Goal: Task Accomplishment & Management: Use online tool/utility

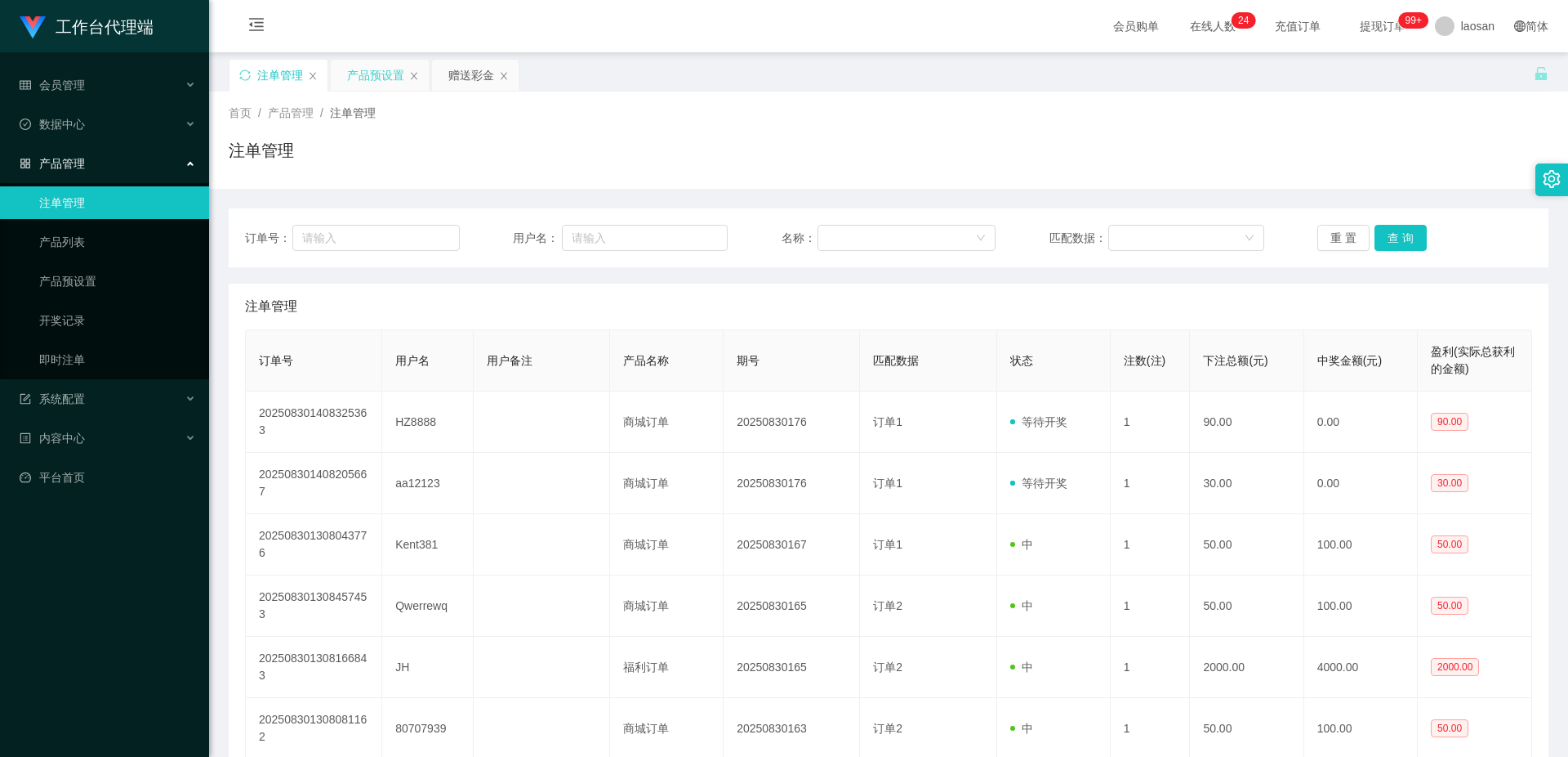
click at [384, 76] on div "产品预设置" at bounding box center [375, 75] width 57 height 31
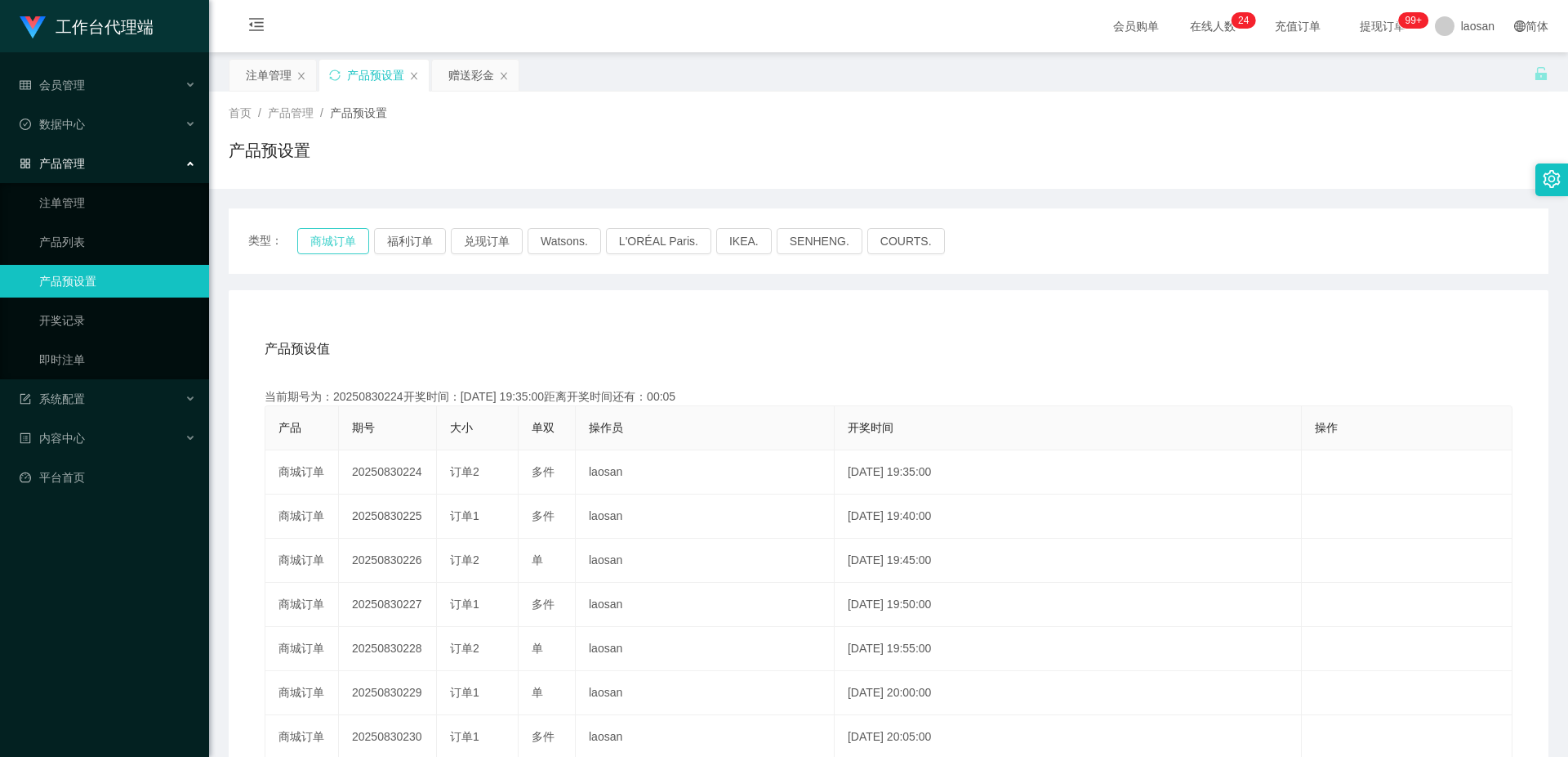
click at [343, 237] on button "商城订单" at bounding box center [333, 240] width 72 height 26
click at [340, 247] on button "商城订单" at bounding box center [333, 240] width 72 height 26
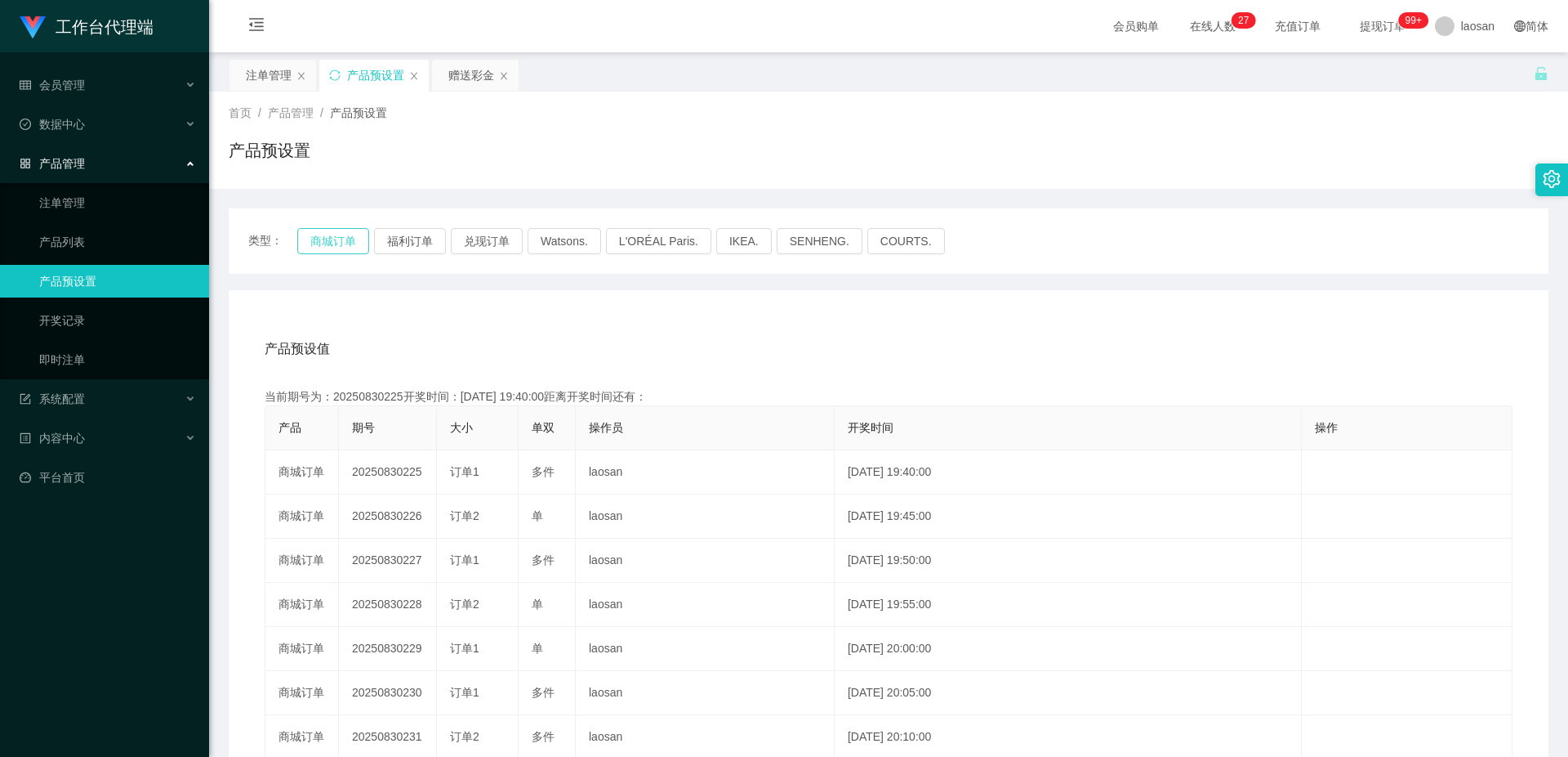
click at [338, 247] on button "商城订单" at bounding box center [333, 240] width 72 height 26
click at [256, 77] on div "注单管理" at bounding box center [269, 75] width 46 height 31
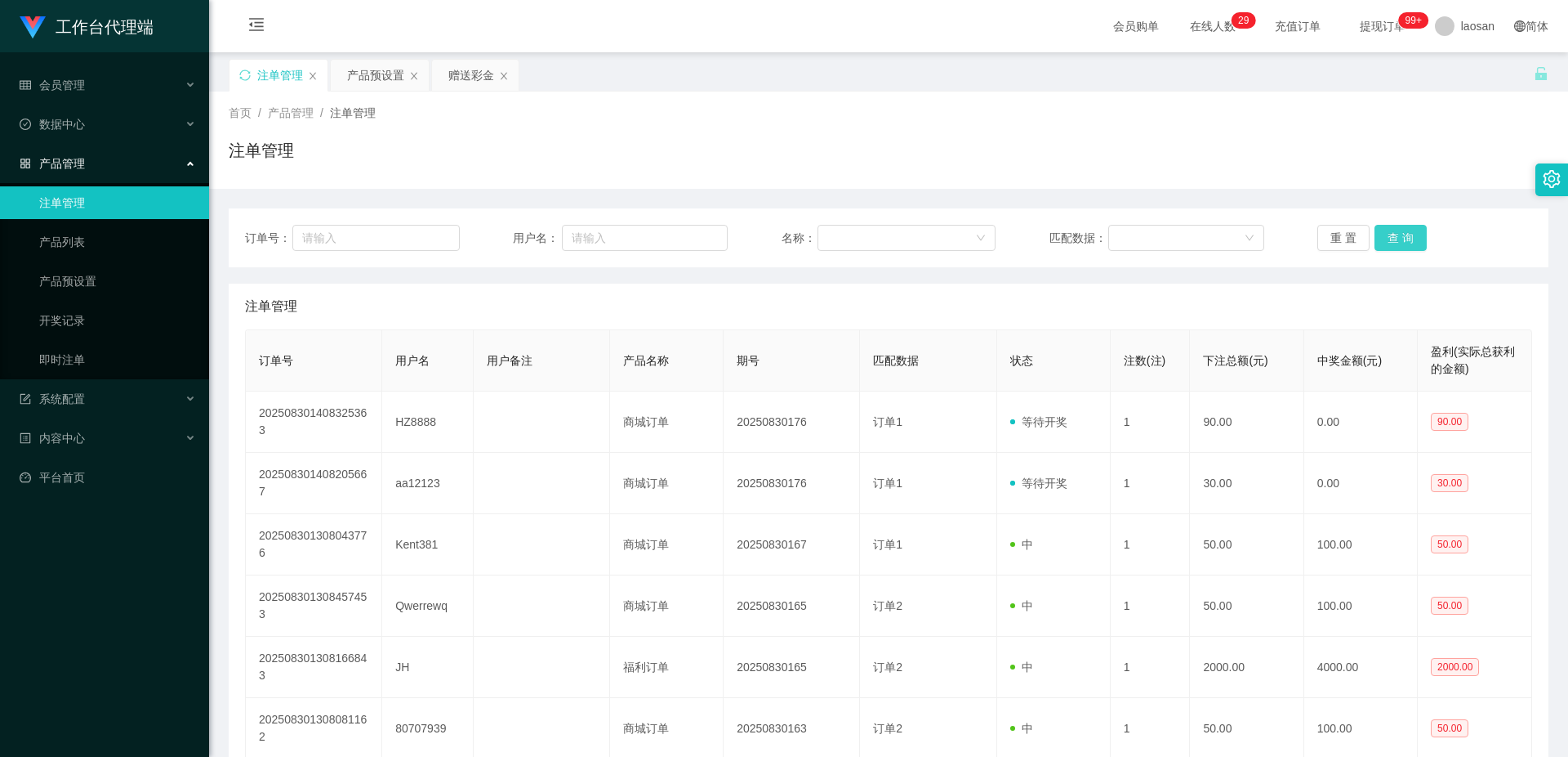
click at [1400, 244] on button "查 询" at bounding box center [1400, 238] width 52 height 26
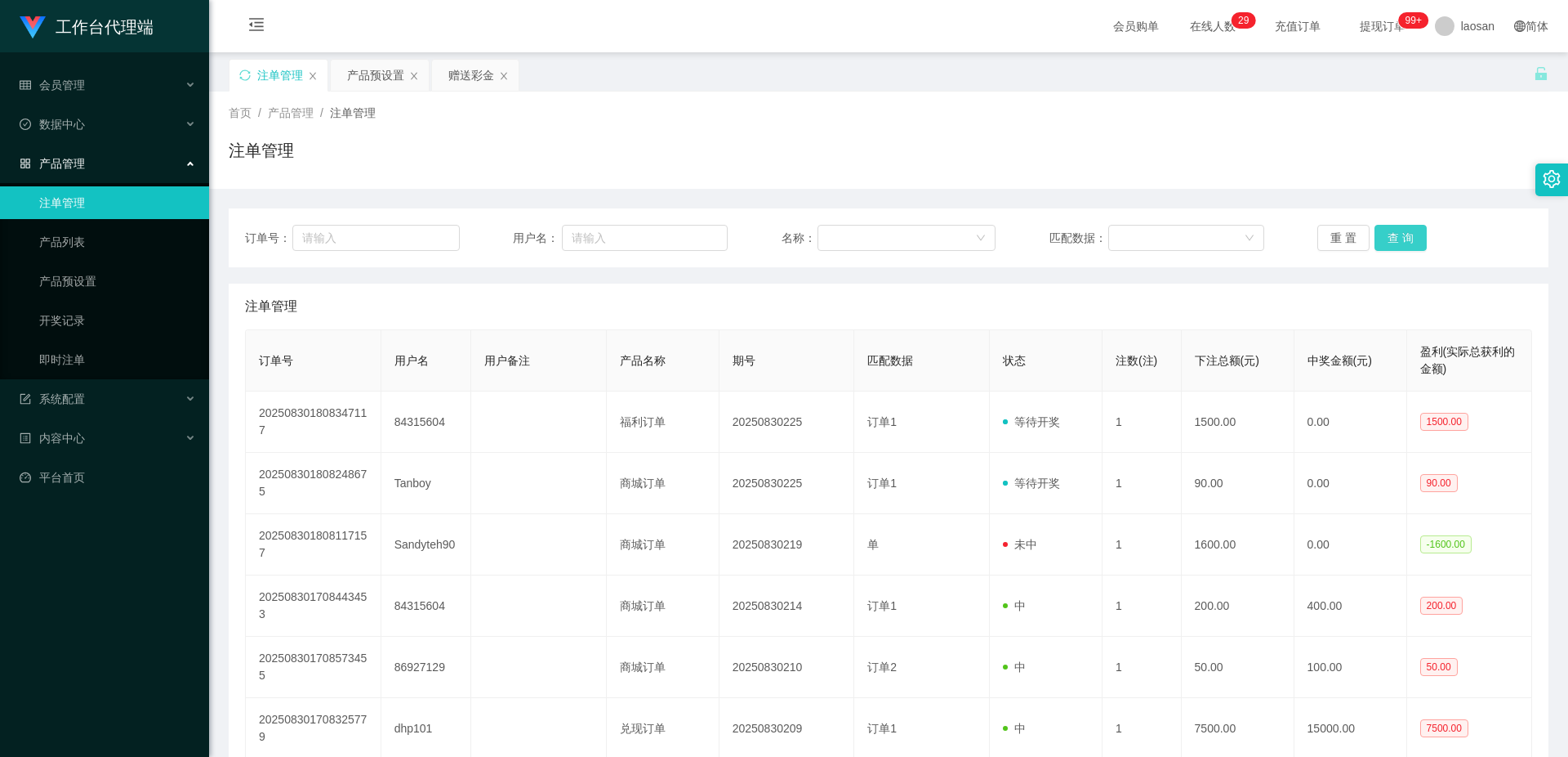
click at [1400, 244] on button "查 询" at bounding box center [1400, 238] width 52 height 26
click at [1400, 244] on div "重 置 查 询" at bounding box center [1425, 238] width 215 height 26
click at [1400, 244] on button "查 询" at bounding box center [1400, 238] width 52 height 26
click at [1400, 244] on button "查 询" at bounding box center [1410, 238] width 70 height 26
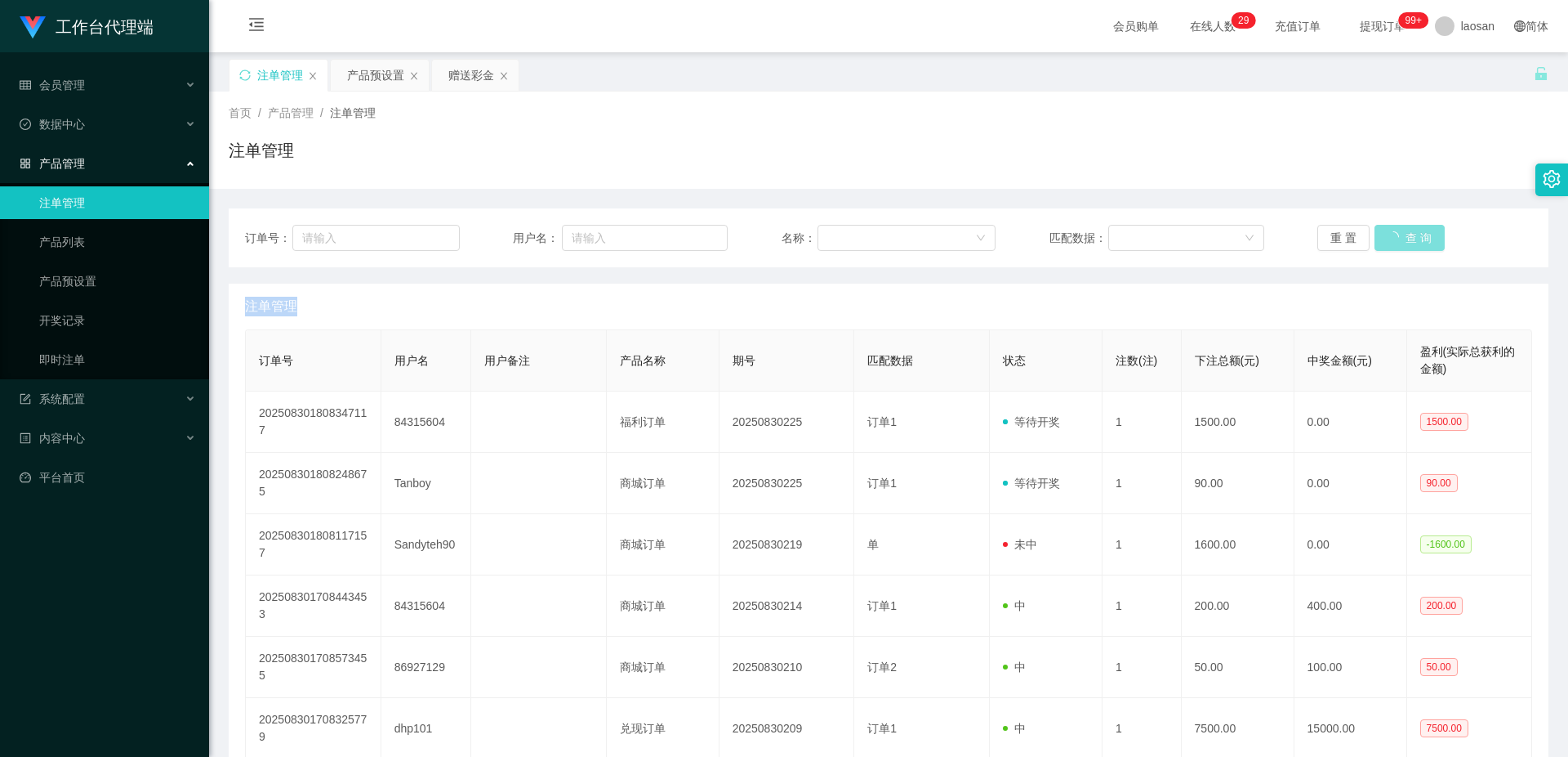
click at [1400, 244] on button "查 询" at bounding box center [1410, 238] width 70 height 26
click at [1400, 244] on div "重 置 查 询" at bounding box center [1425, 238] width 215 height 26
click at [1400, 244] on button "查 询" at bounding box center [1400, 238] width 52 height 26
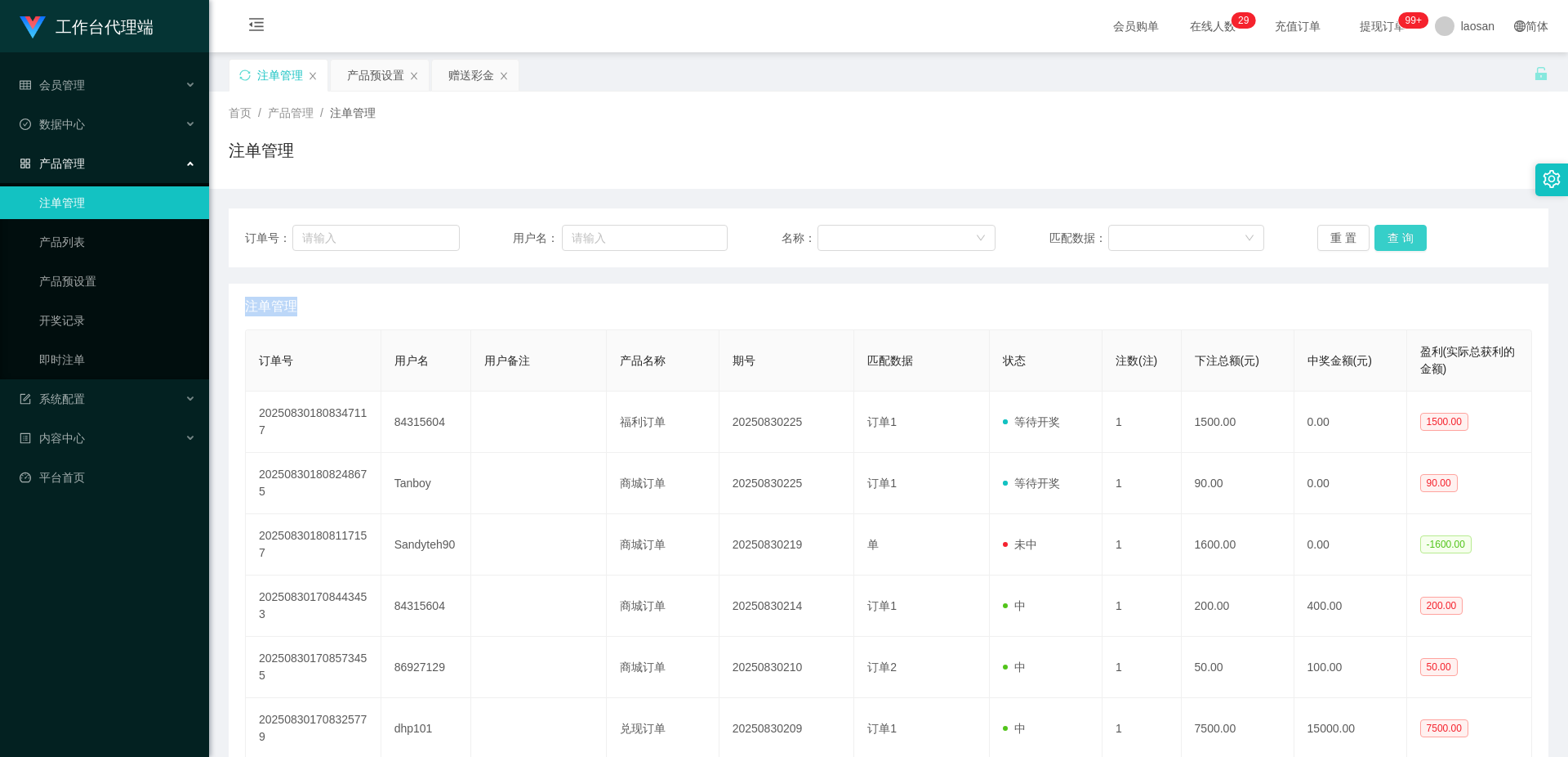
click at [1400, 244] on button "查 询" at bounding box center [1400, 238] width 52 height 26
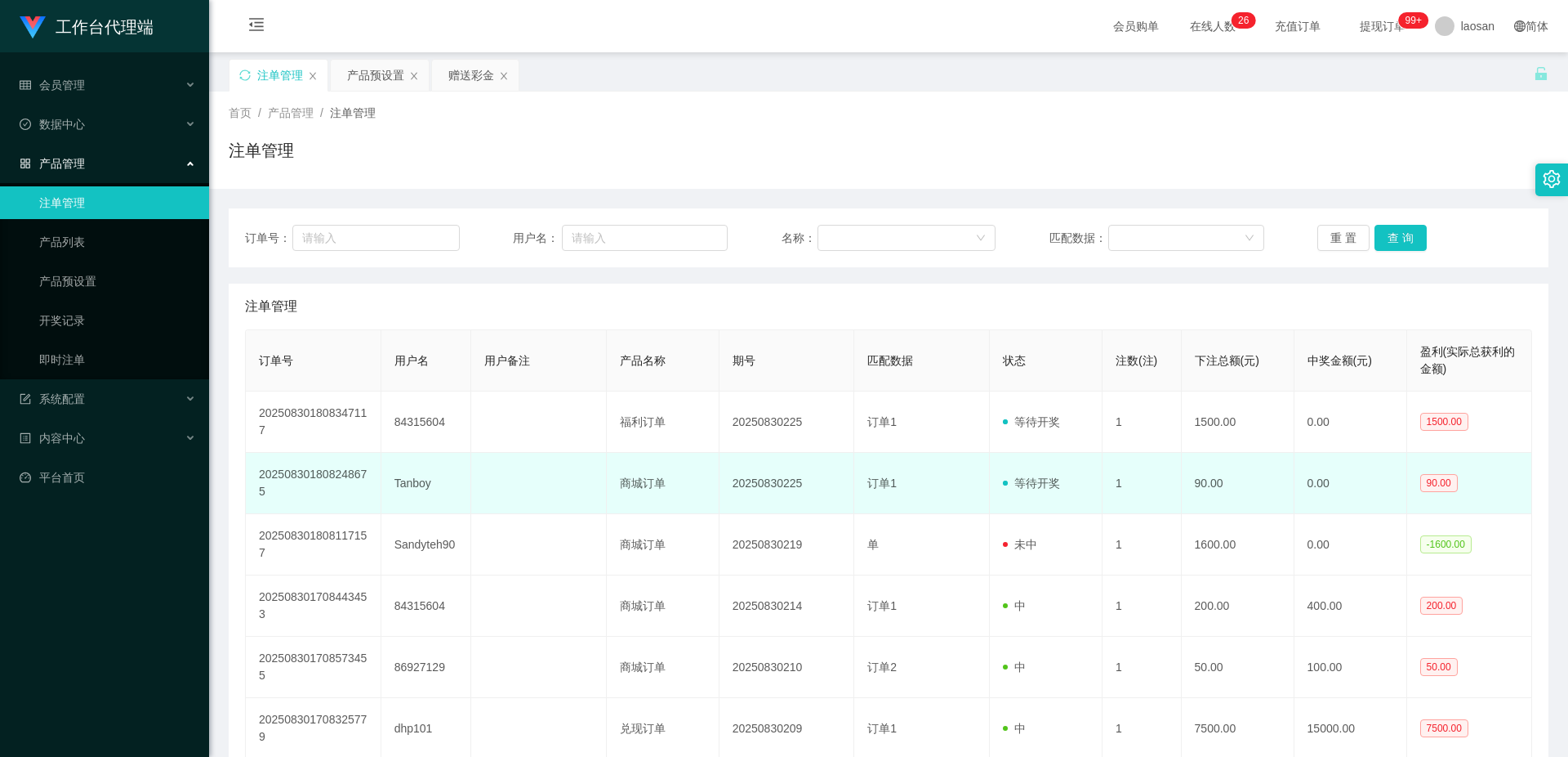
click at [417, 489] on td "Tanboy" at bounding box center [426, 483] width 90 height 61
copy td "Tanboy"
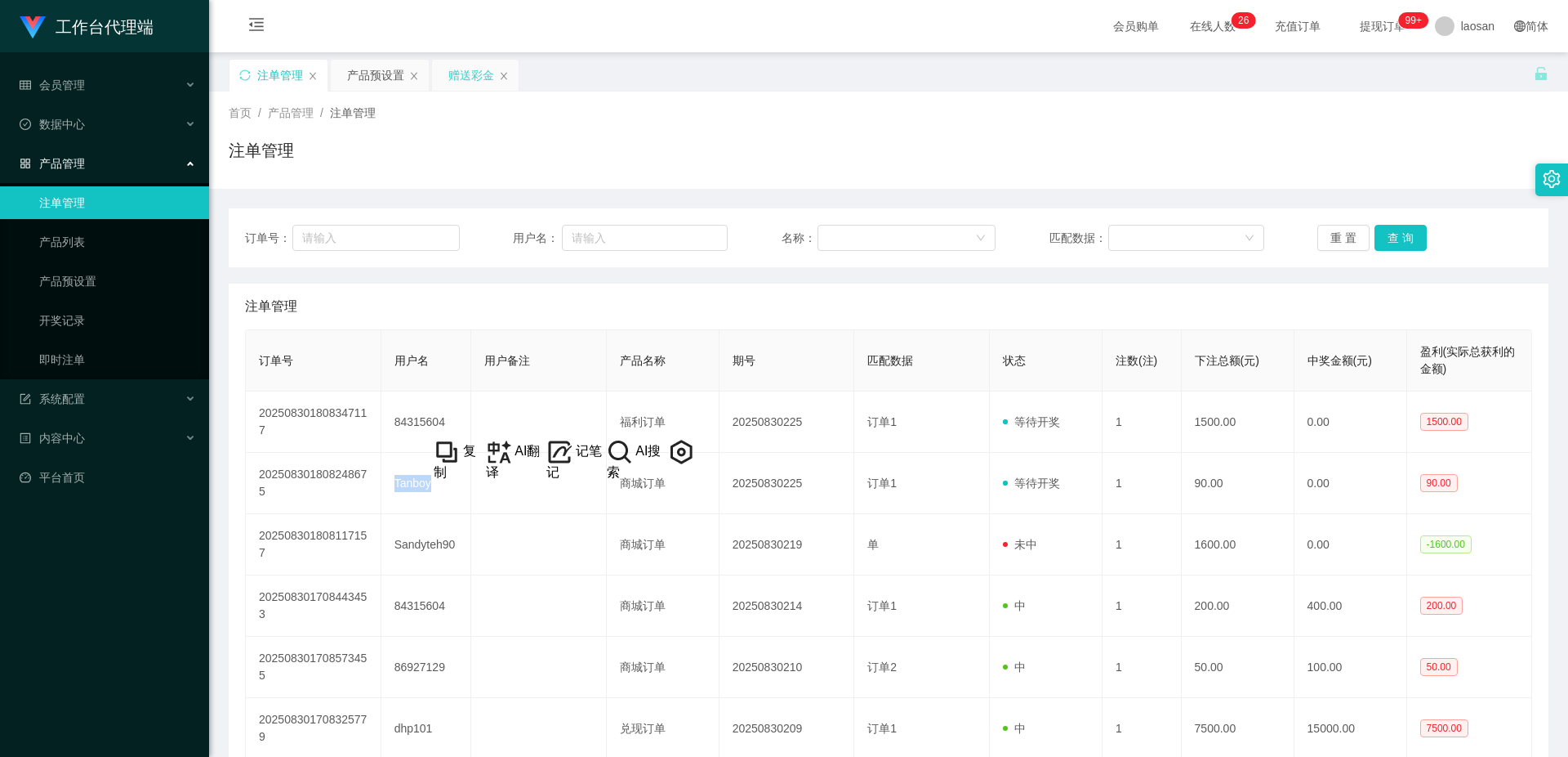
click at [473, 71] on div "赠送彩金" at bounding box center [471, 75] width 46 height 31
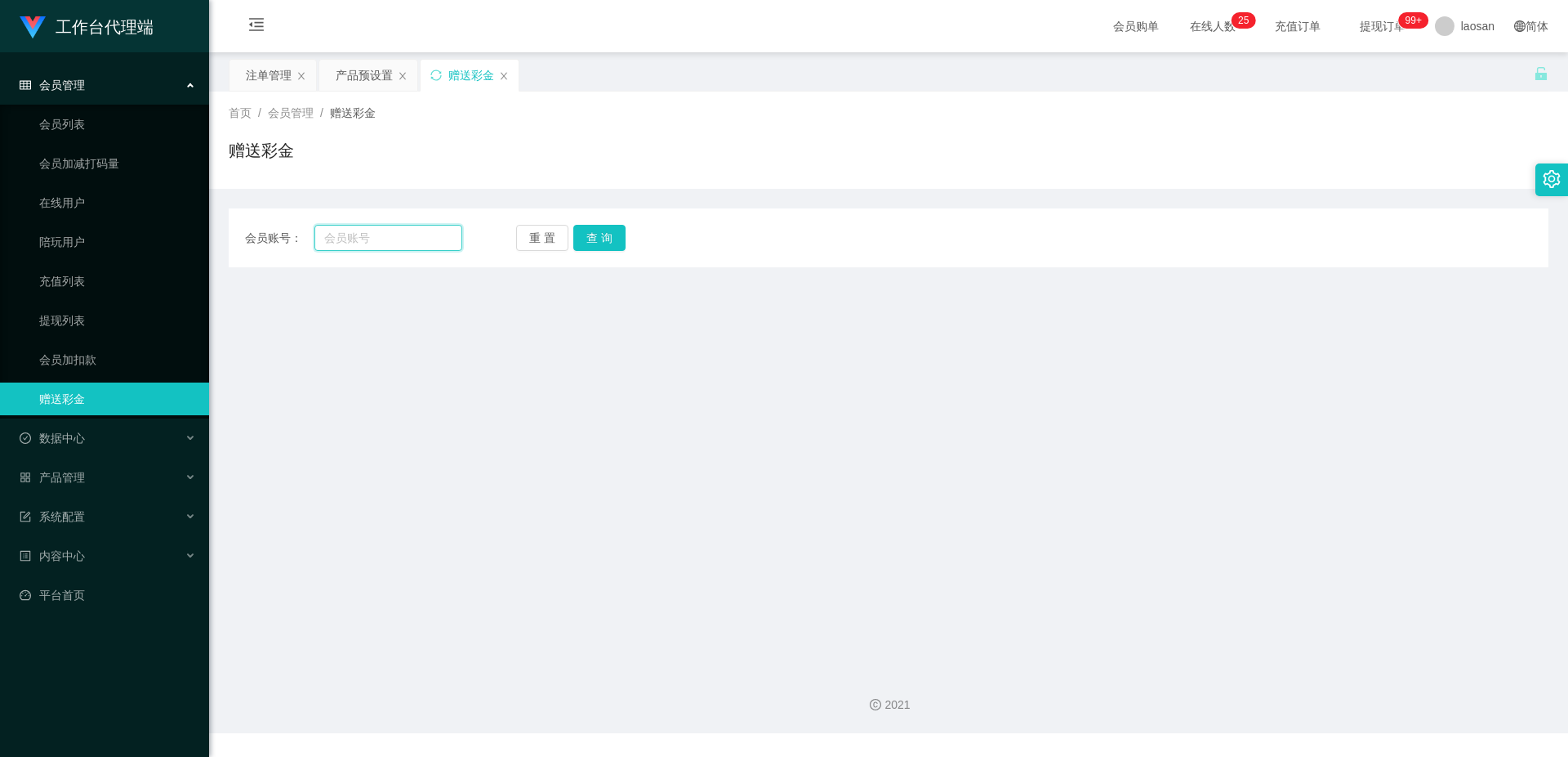
click at [429, 241] on input "text" at bounding box center [388, 238] width 148 height 26
paste input "Tanboy"
type input "Tanboy"
click at [605, 234] on button "查 询" at bounding box center [599, 238] width 52 height 26
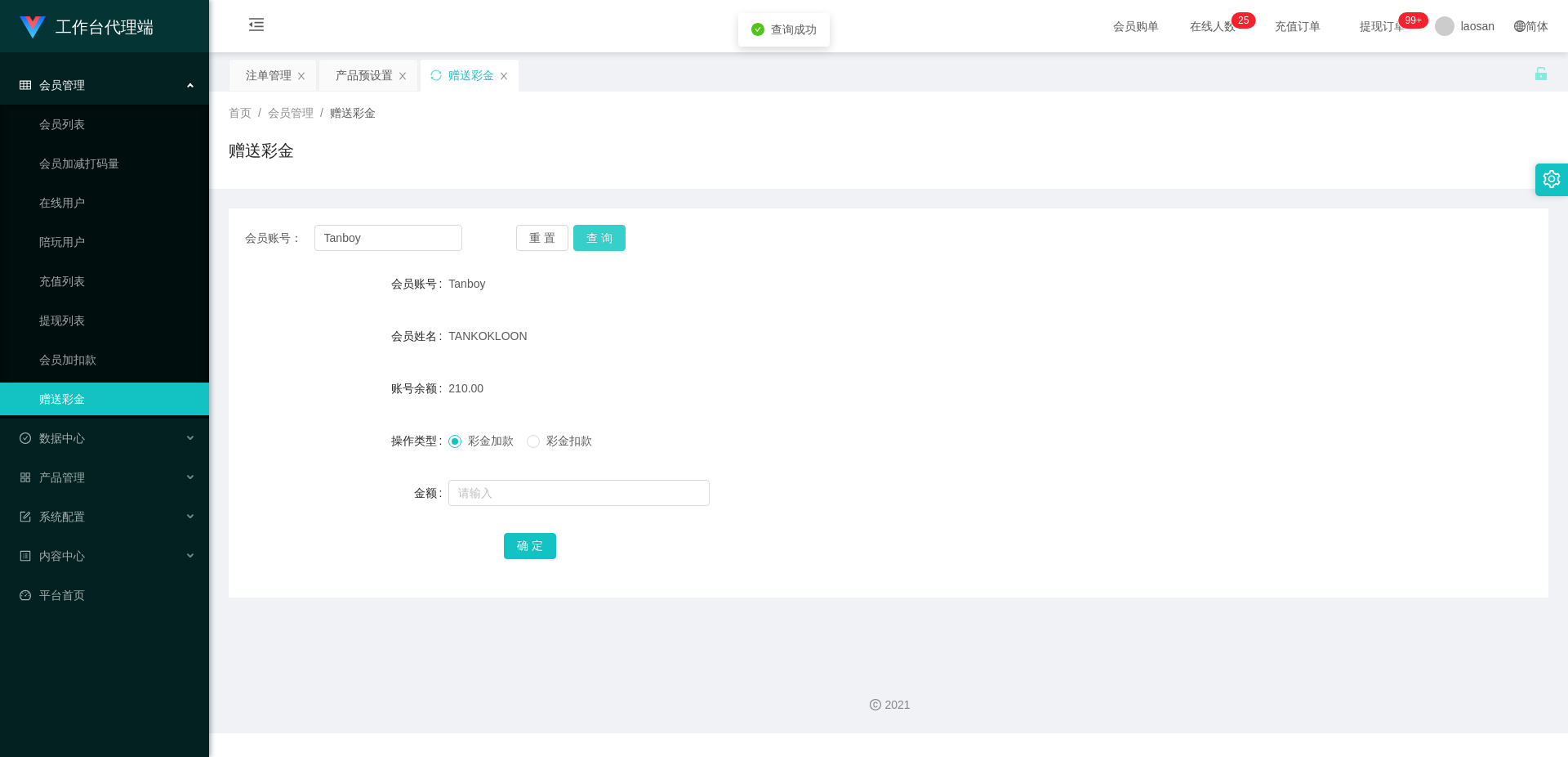
click at [606, 234] on button "查 询" at bounding box center [599, 238] width 52 height 26
click at [606, 234] on button "查 询" at bounding box center [608, 238] width 70 height 26
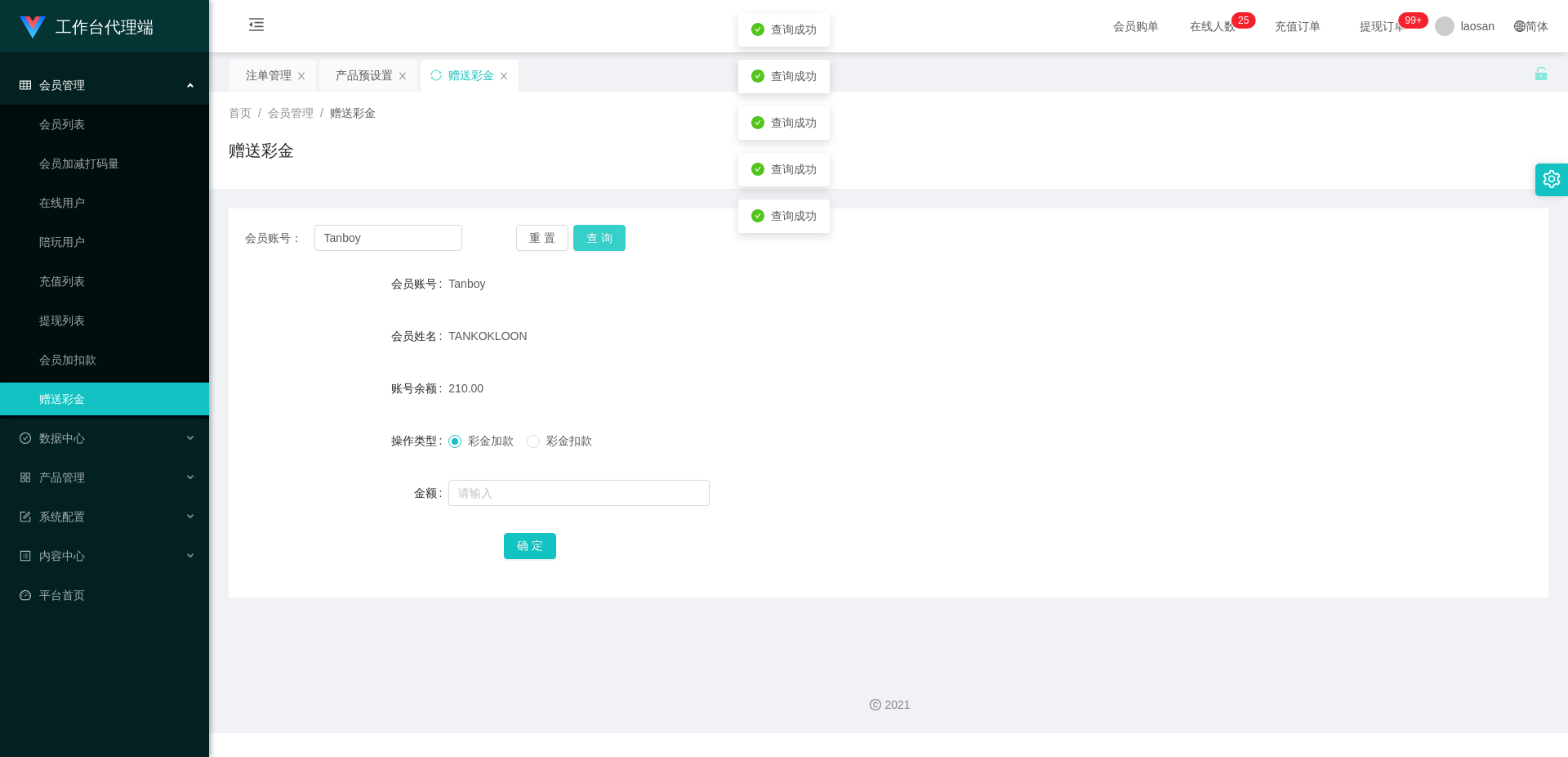
click at [606, 234] on button "查 询" at bounding box center [599, 238] width 52 height 26
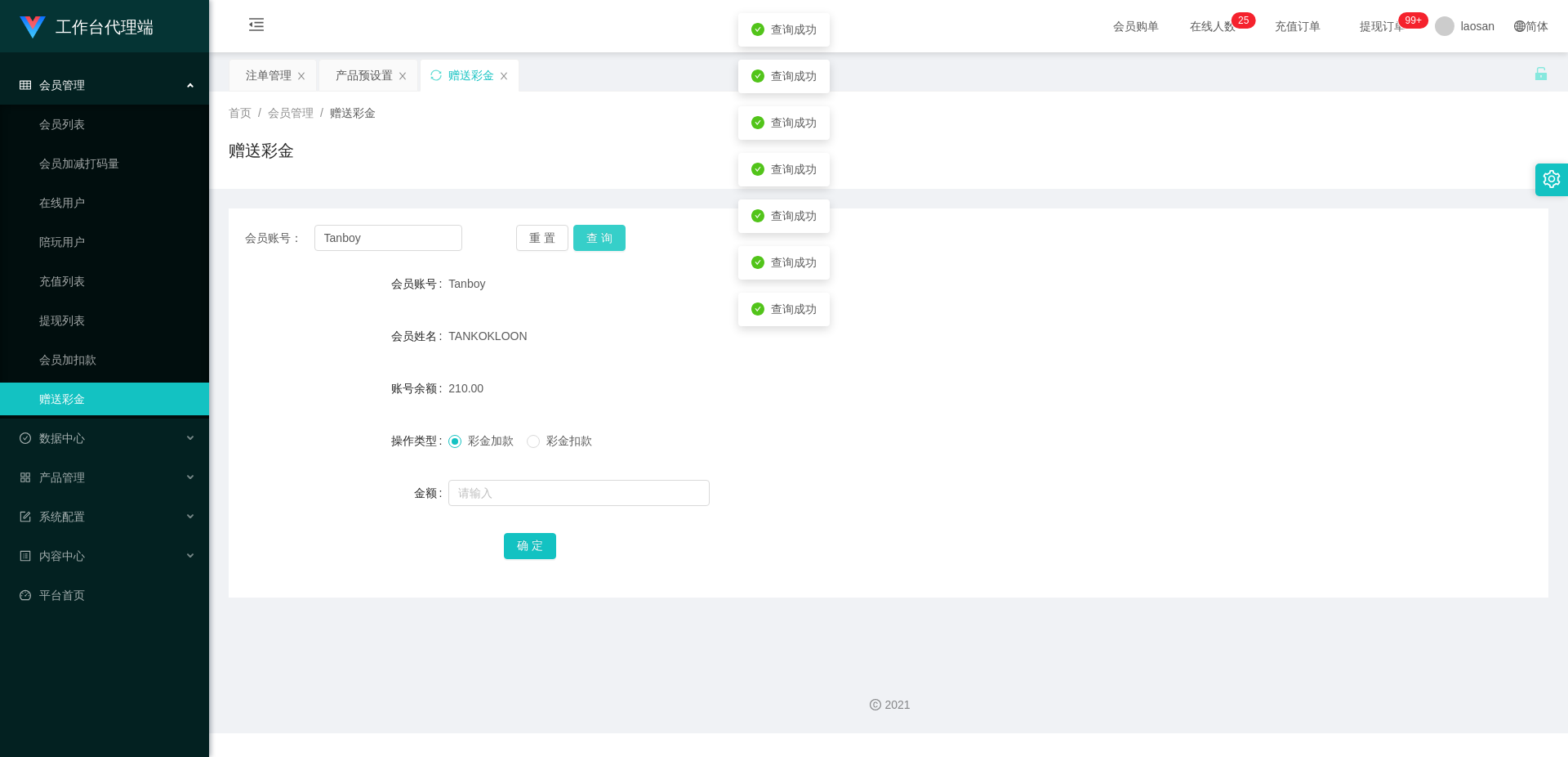
click at [587, 243] on button "查 询" at bounding box center [599, 238] width 52 height 26
click at [599, 321] on div "TANKOKLOON" at bounding box center [833, 336] width 770 height 33
click at [600, 237] on button "查 询" at bounding box center [599, 238] width 52 height 26
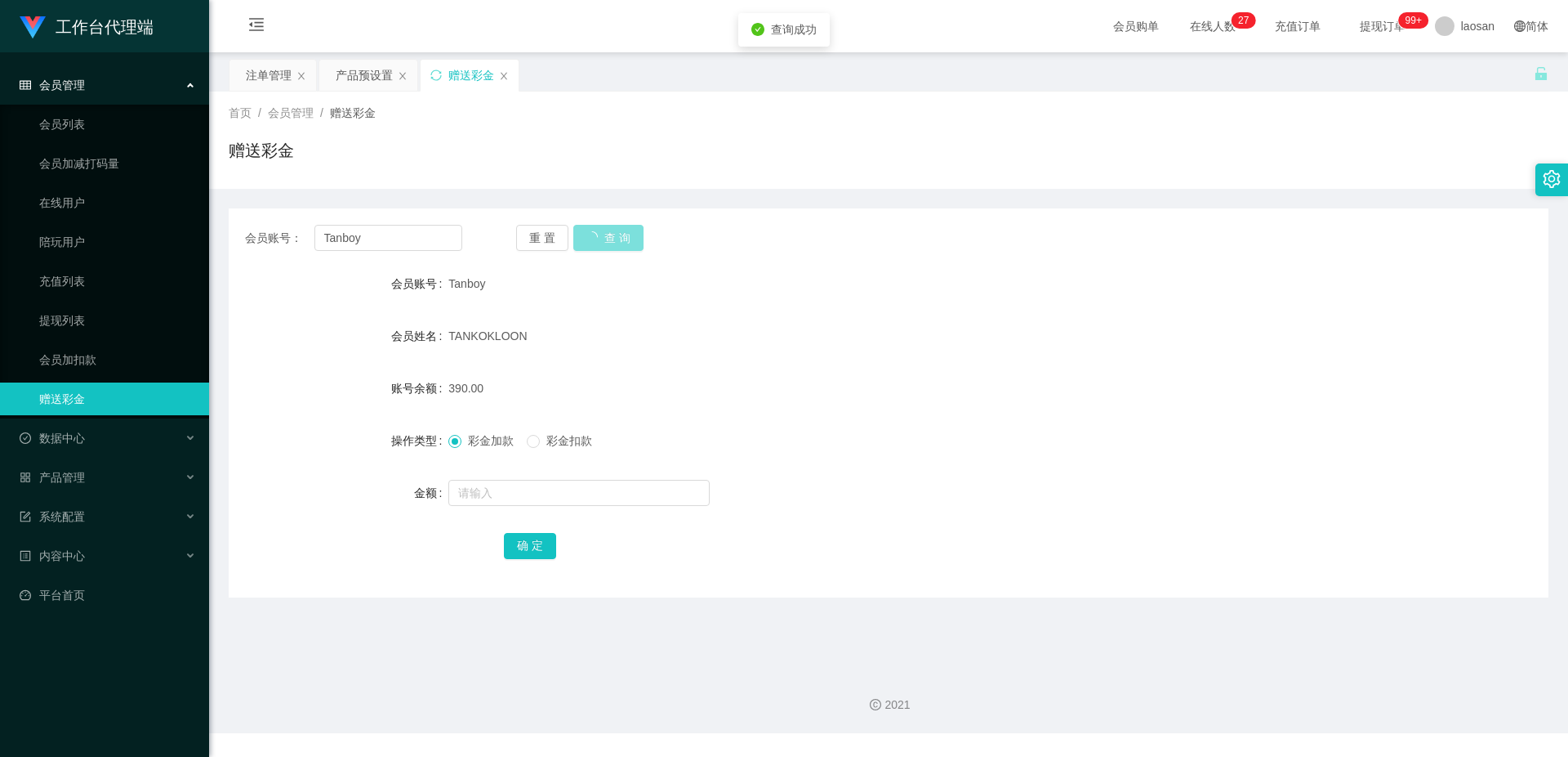
drag, startPoint x: 600, startPoint y: 238, endPoint x: 618, endPoint y: 225, distance: 22.2
click at [601, 238] on button "查 询" at bounding box center [608, 238] width 70 height 26
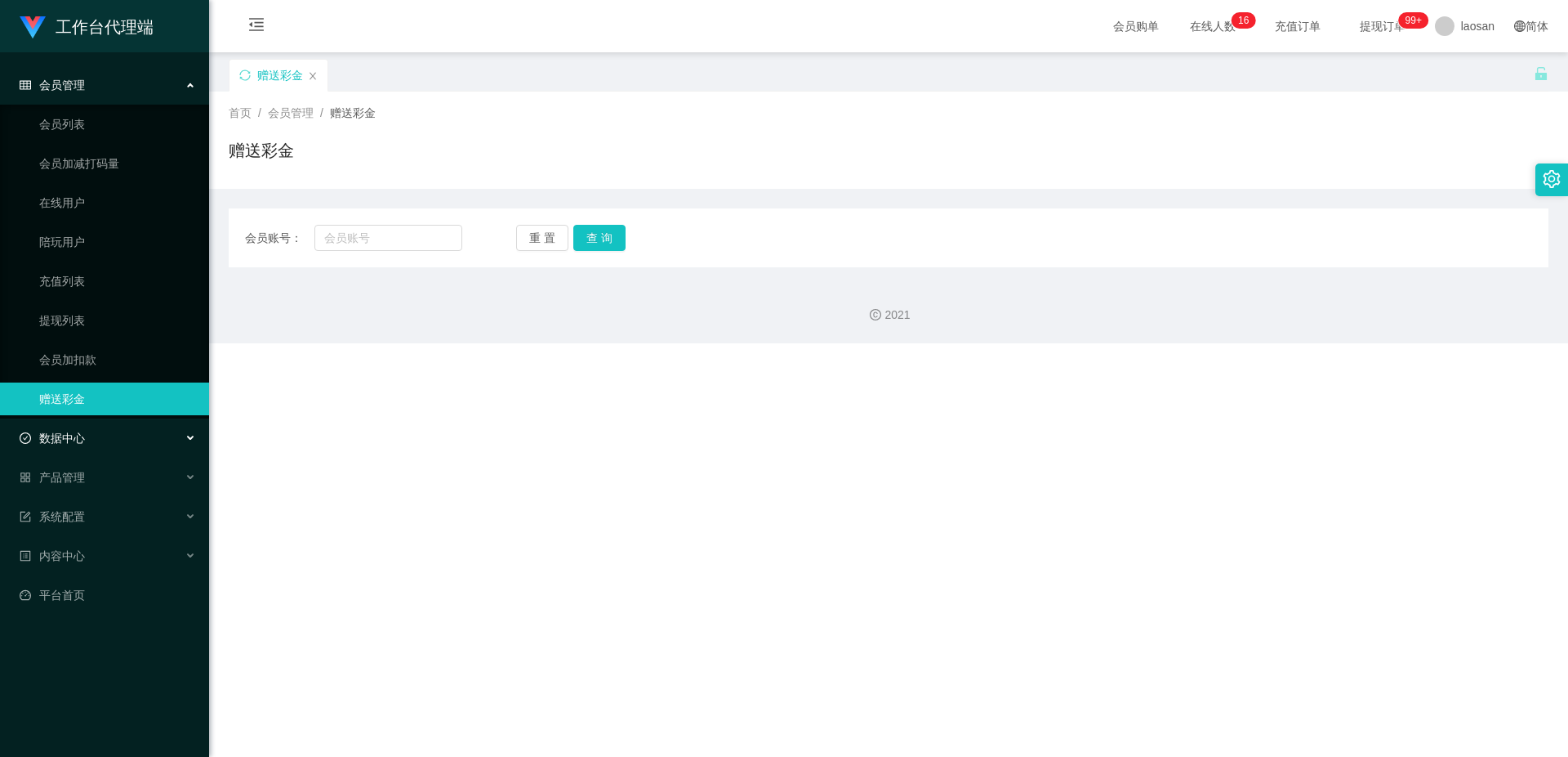
click at [103, 224] on div "数据中心" at bounding box center [105, 438] width 209 height 33
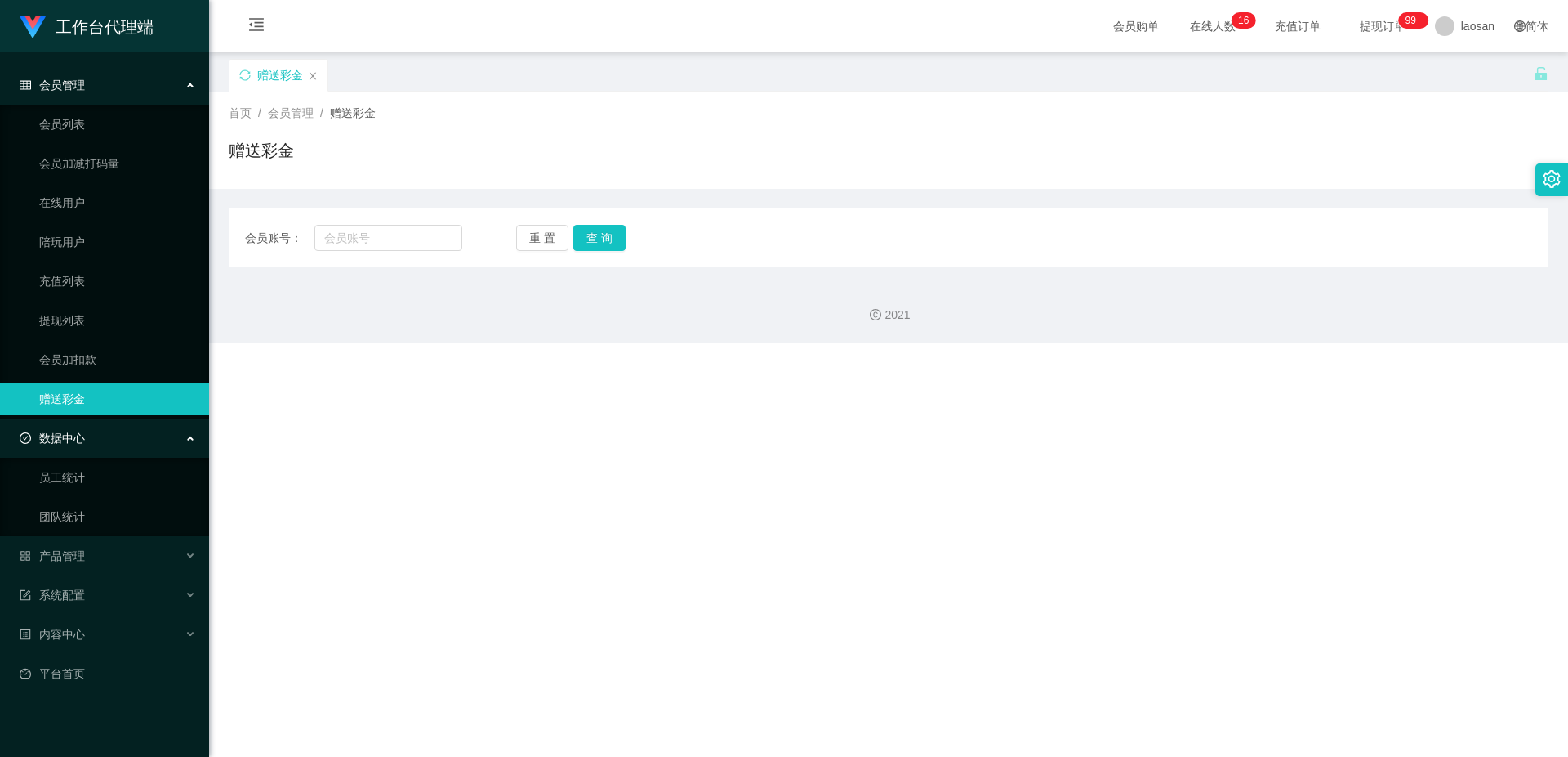
click at [107, 224] on div "数据中心" at bounding box center [105, 438] width 209 height 33
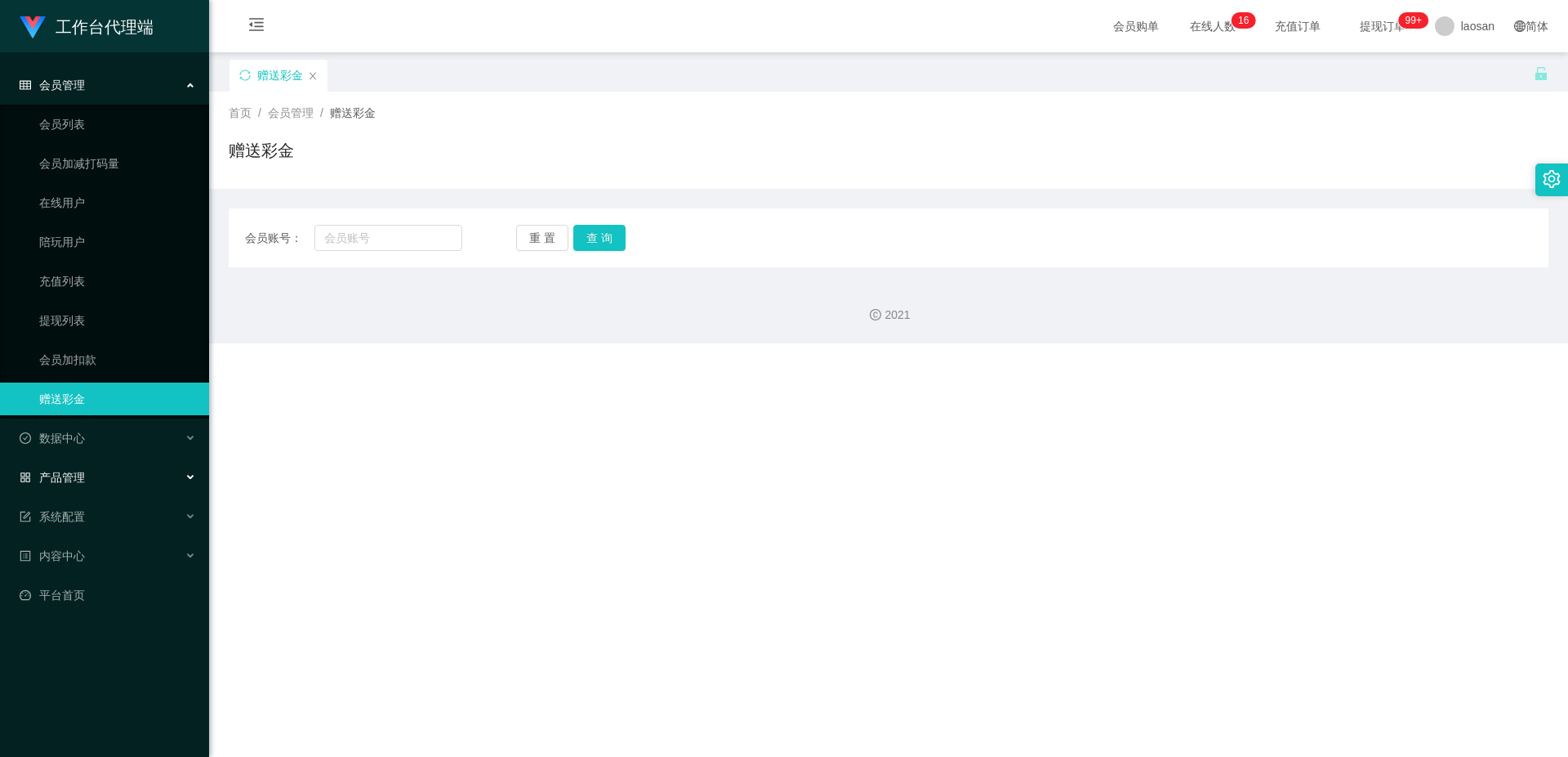
click at [107, 224] on div "产品管理" at bounding box center [105, 477] width 209 height 33
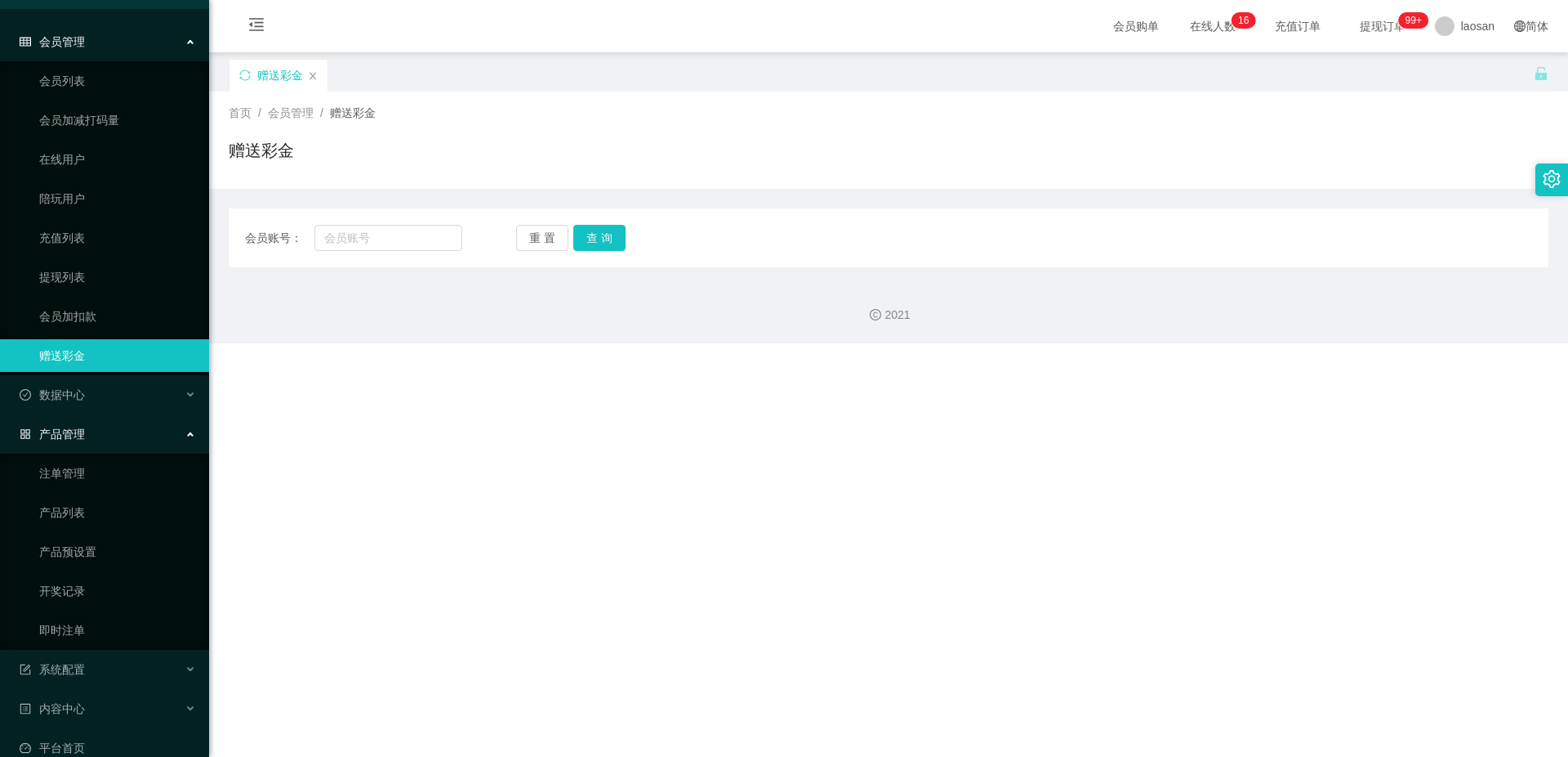
scroll to position [67, 0]
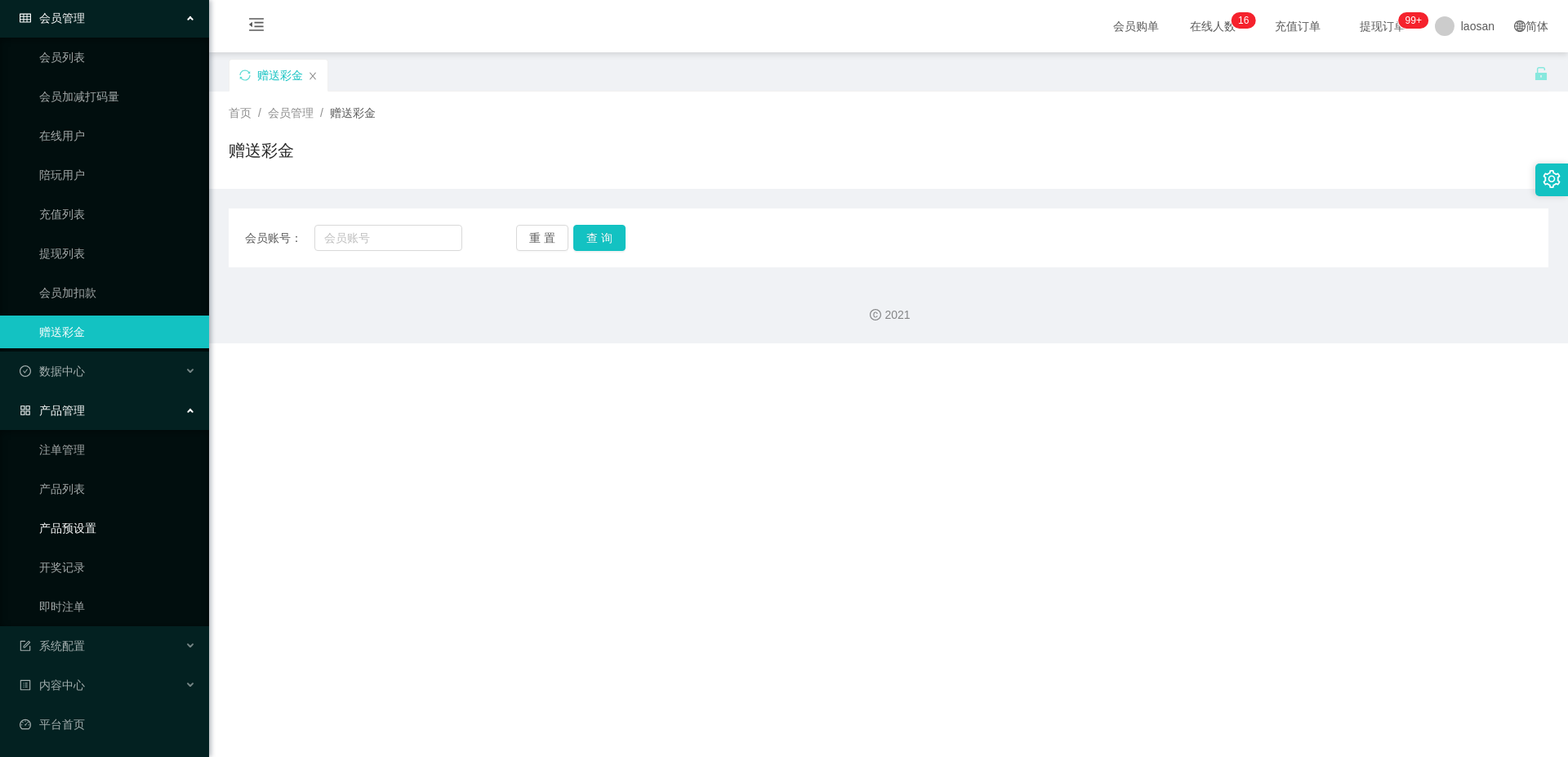
click at [107, 224] on link "产品预设置" at bounding box center [117, 528] width 157 height 33
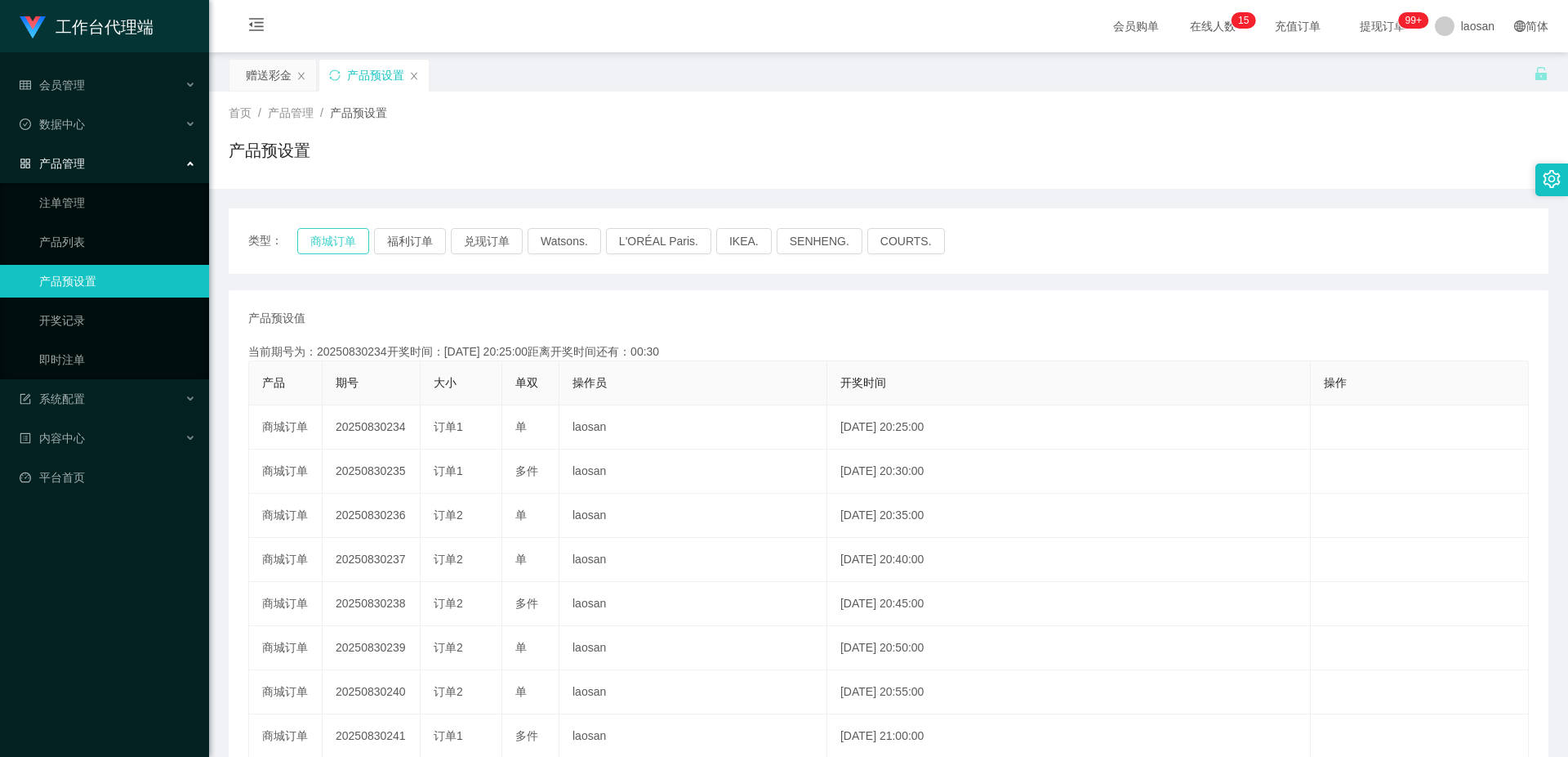
click at [337, 224] on button "商城订单" at bounding box center [333, 240] width 72 height 26
click at [127, 213] on link "注单管理" at bounding box center [117, 203] width 157 height 33
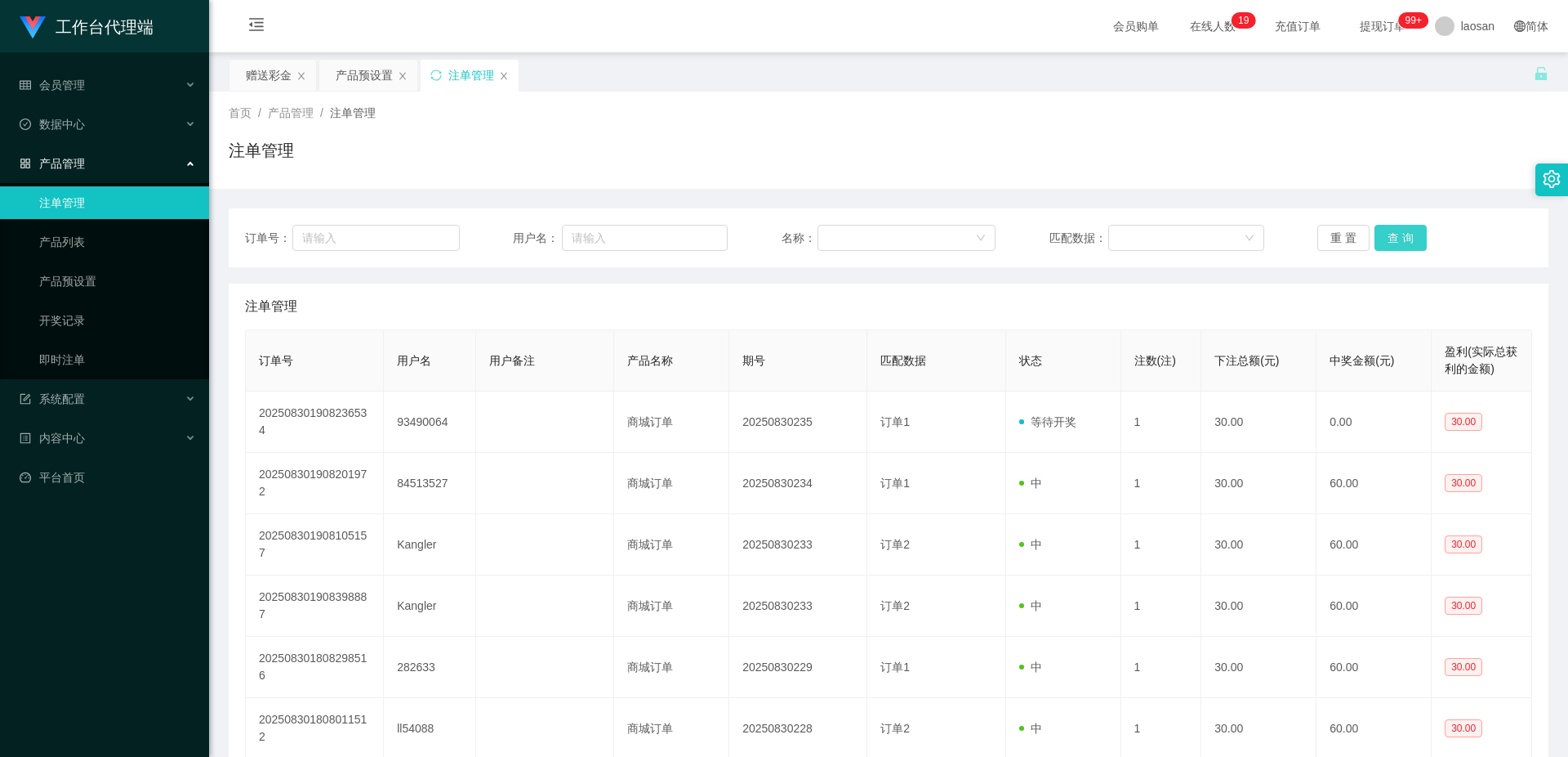
click at [558, 224] on button "查 询" at bounding box center [1400, 238] width 52 height 26
click at [558, 224] on div "重 置 查 询" at bounding box center [1425, 238] width 215 height 26
click at [558, 224] on button "查 询" at bounding box center [1400, 238] width 52 height 26
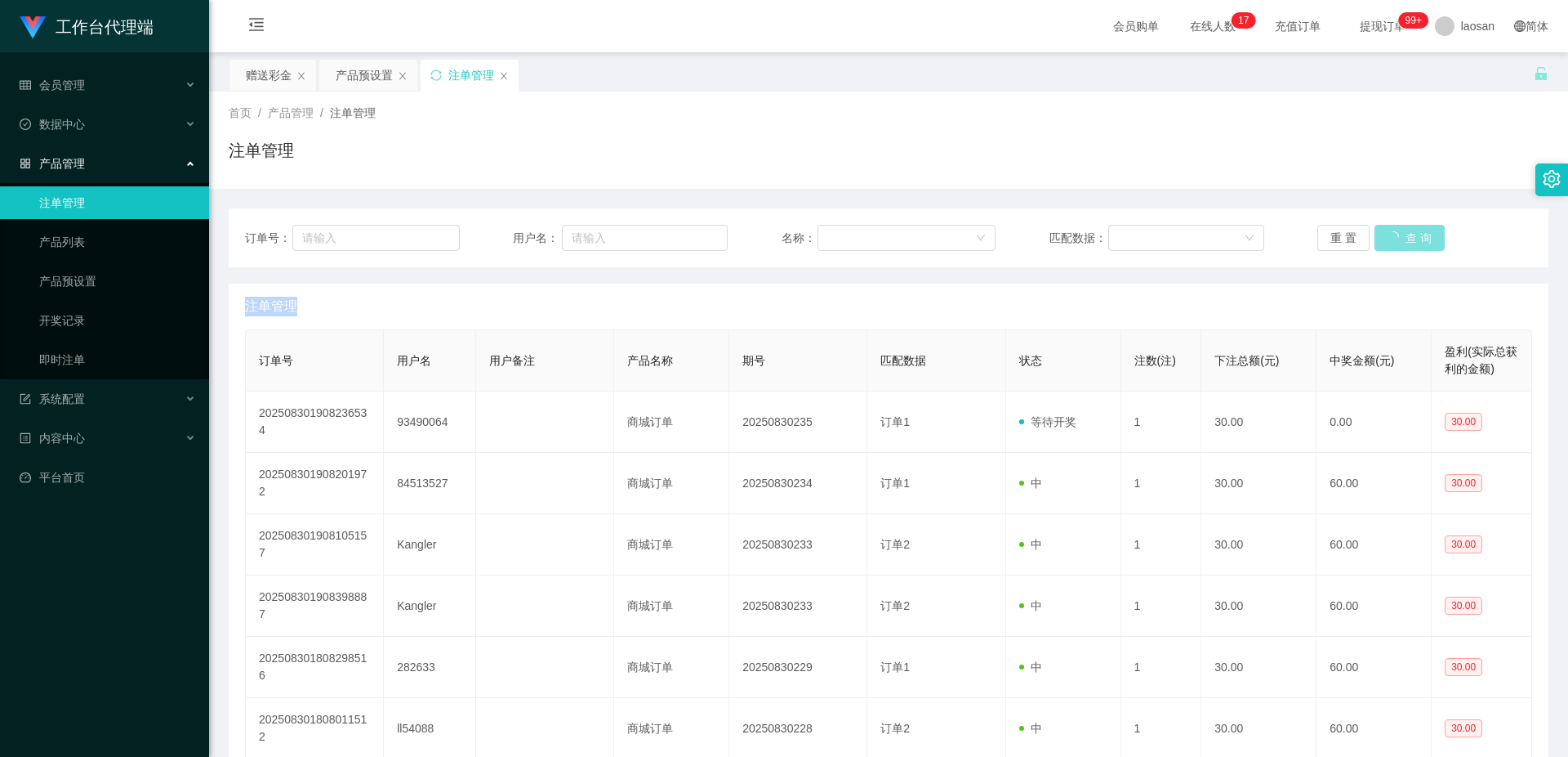
click at [558, 224] on button "查 询" at bounding box center [1410, 238] width 70 height 26
click at [558, 224] on div "重 置 查 询" at bounding box center [1425, 238] width 215 height 26
click at [558, 224] on button "查 询" at bounding box center [1400, 238] width 52 height 26
click at [558, 224] on button "查 询" at bounding box center [1410, 238] width 70 height 26
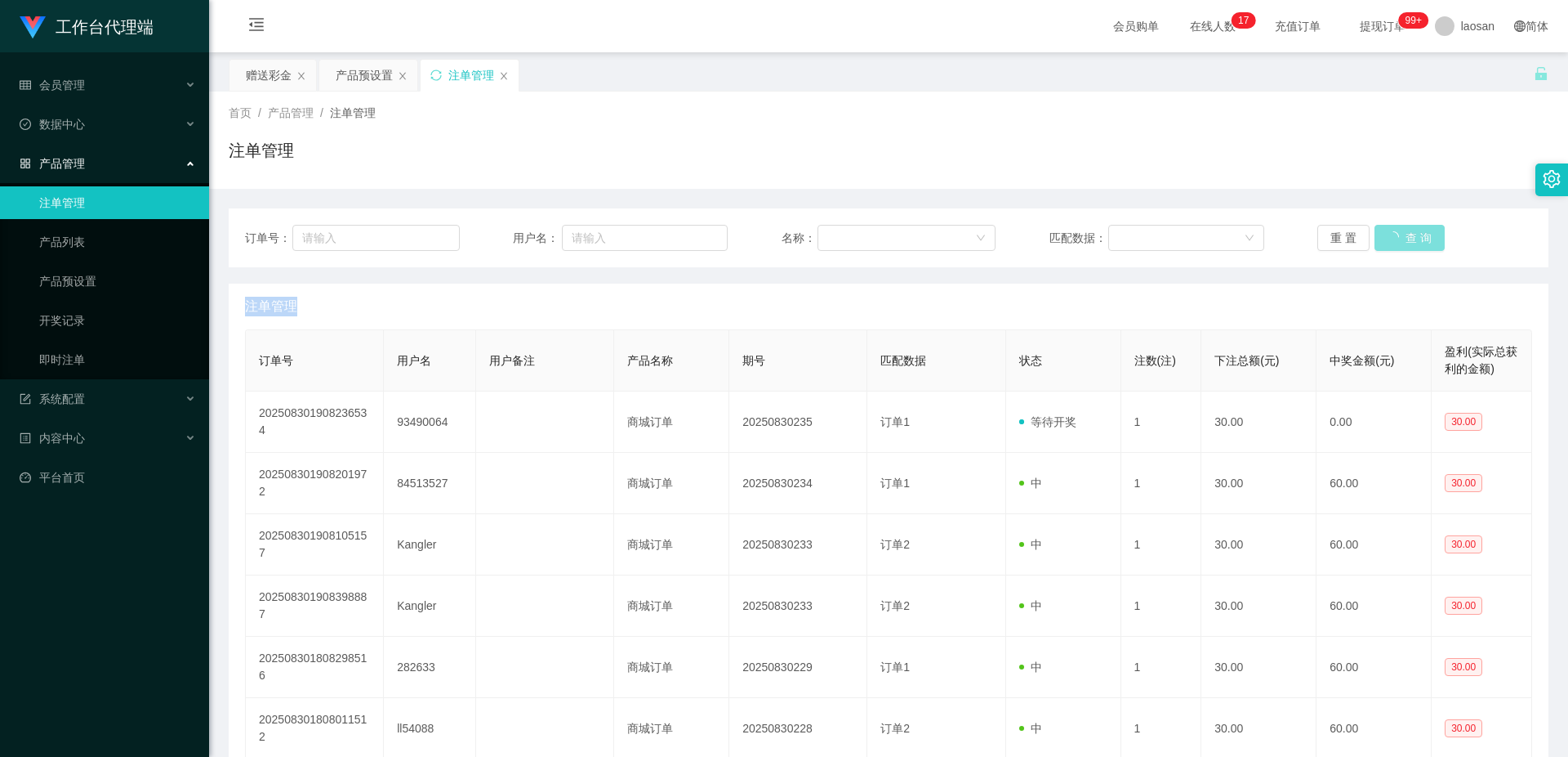
click at [558, 224] on button "查 询" at bounding box center [1410, 238] width 70 height 26
click at [558, 224] on div "重 置 查 询" at bounding box center [1425, 238] width 215 height 26
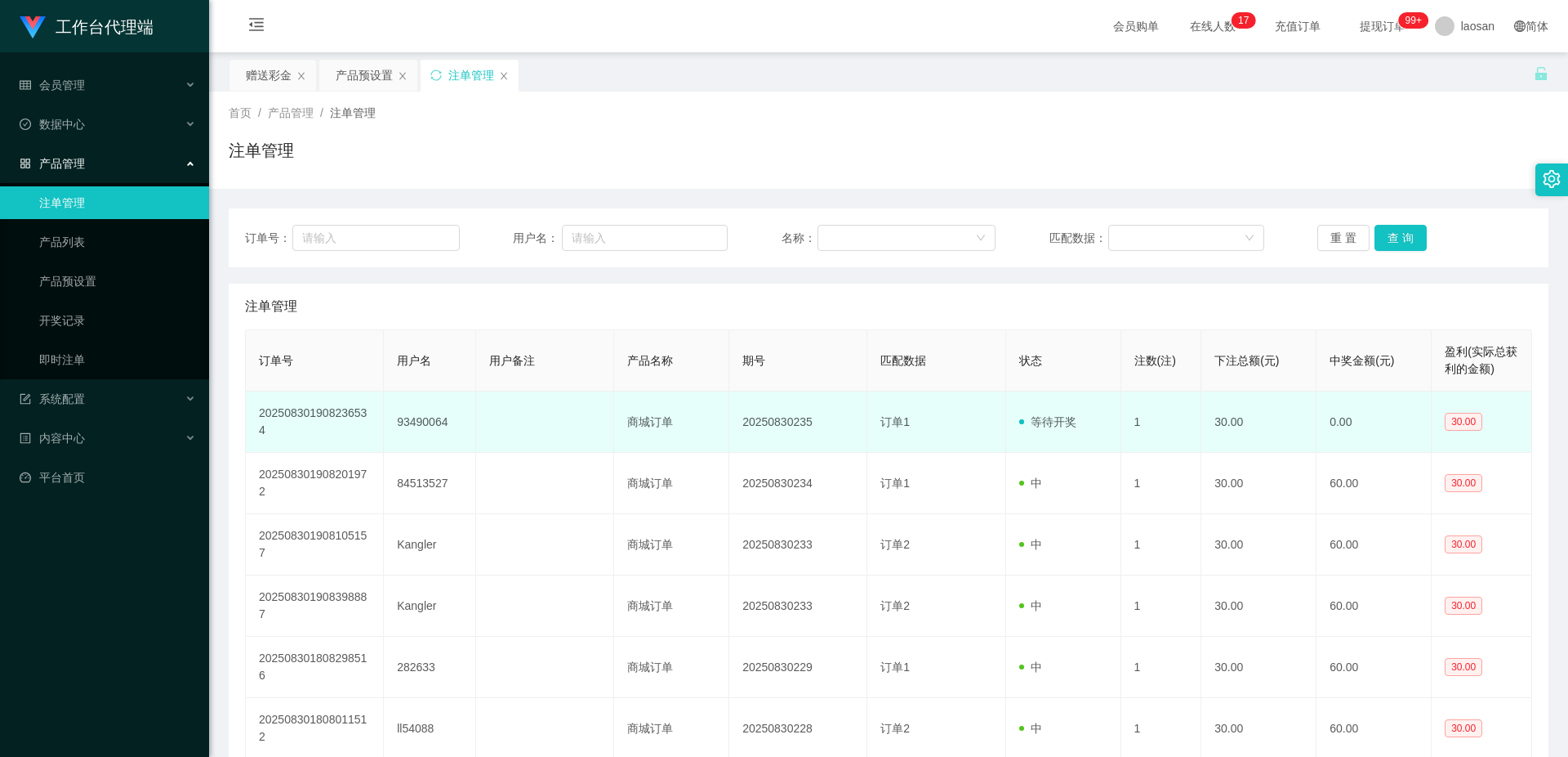
click at [430, 224] on td "93490064" at bounding box center [430, 422] width 92 height 61
copy td "93490064"
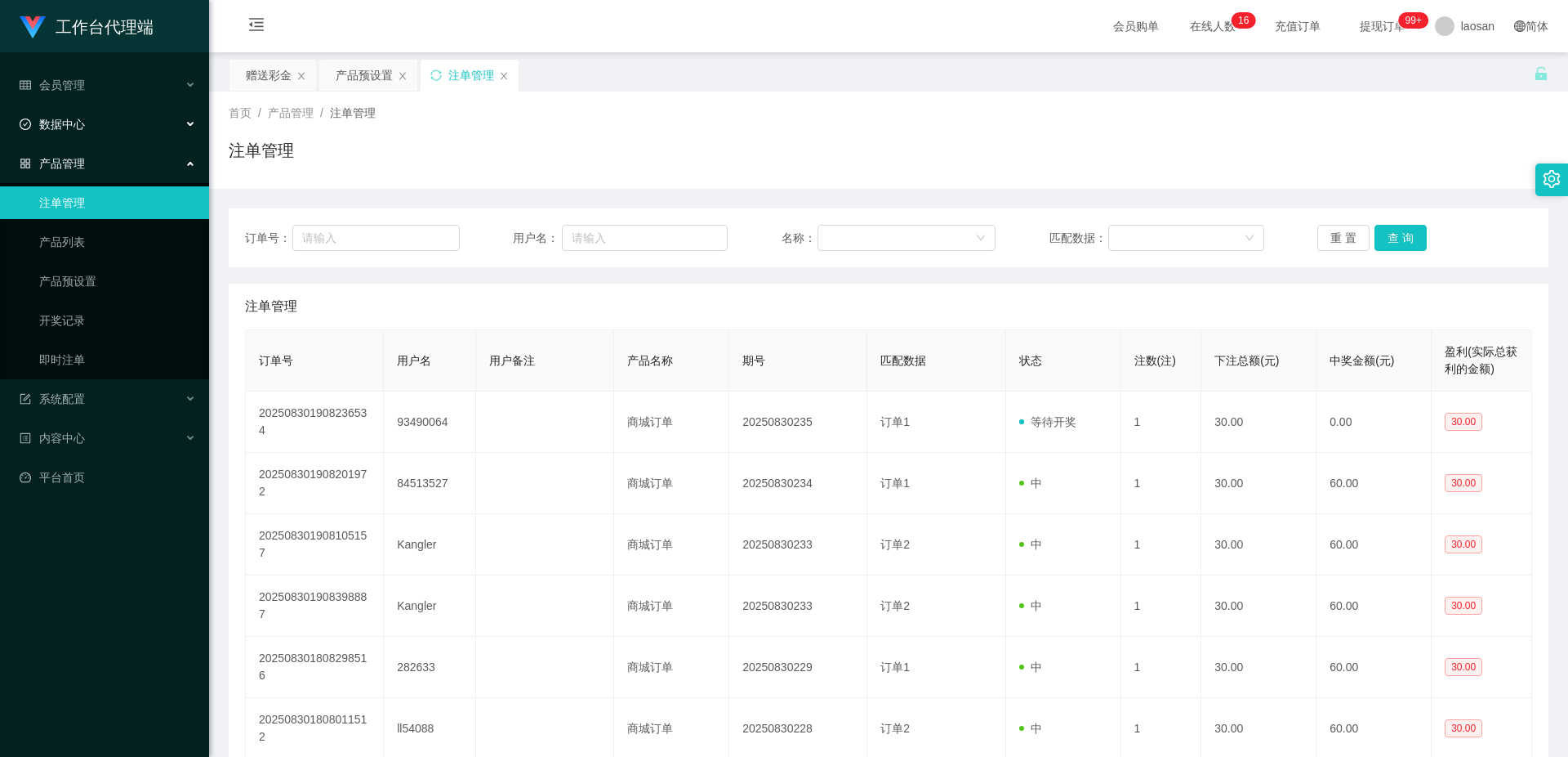
click at [181, 136] on div "数据中心" at bounding box center [105, 124] width 209 height 33
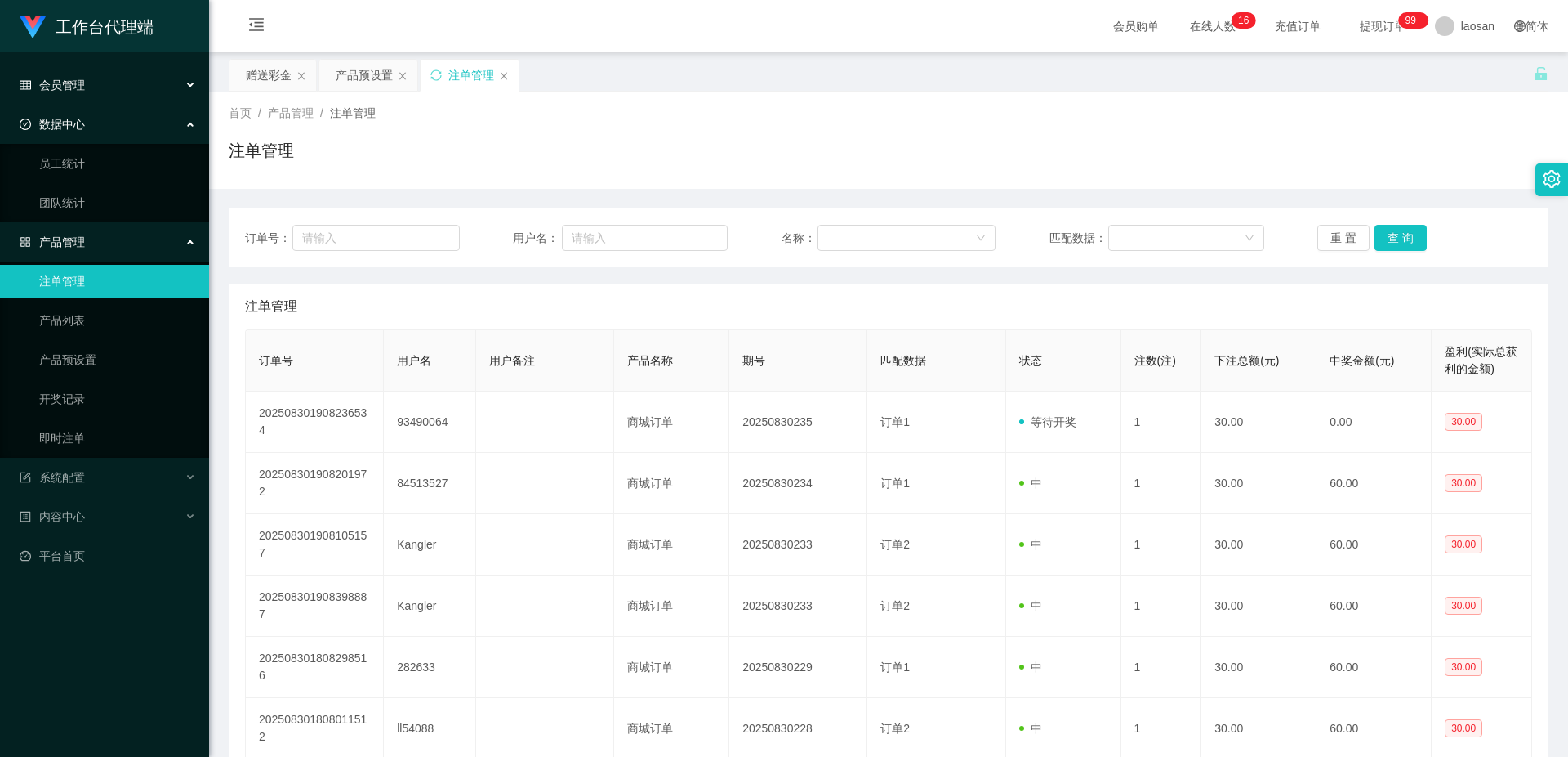
click at [180, 87] on div "会员管理" at bounding box center [105, 85] width 209 height 33
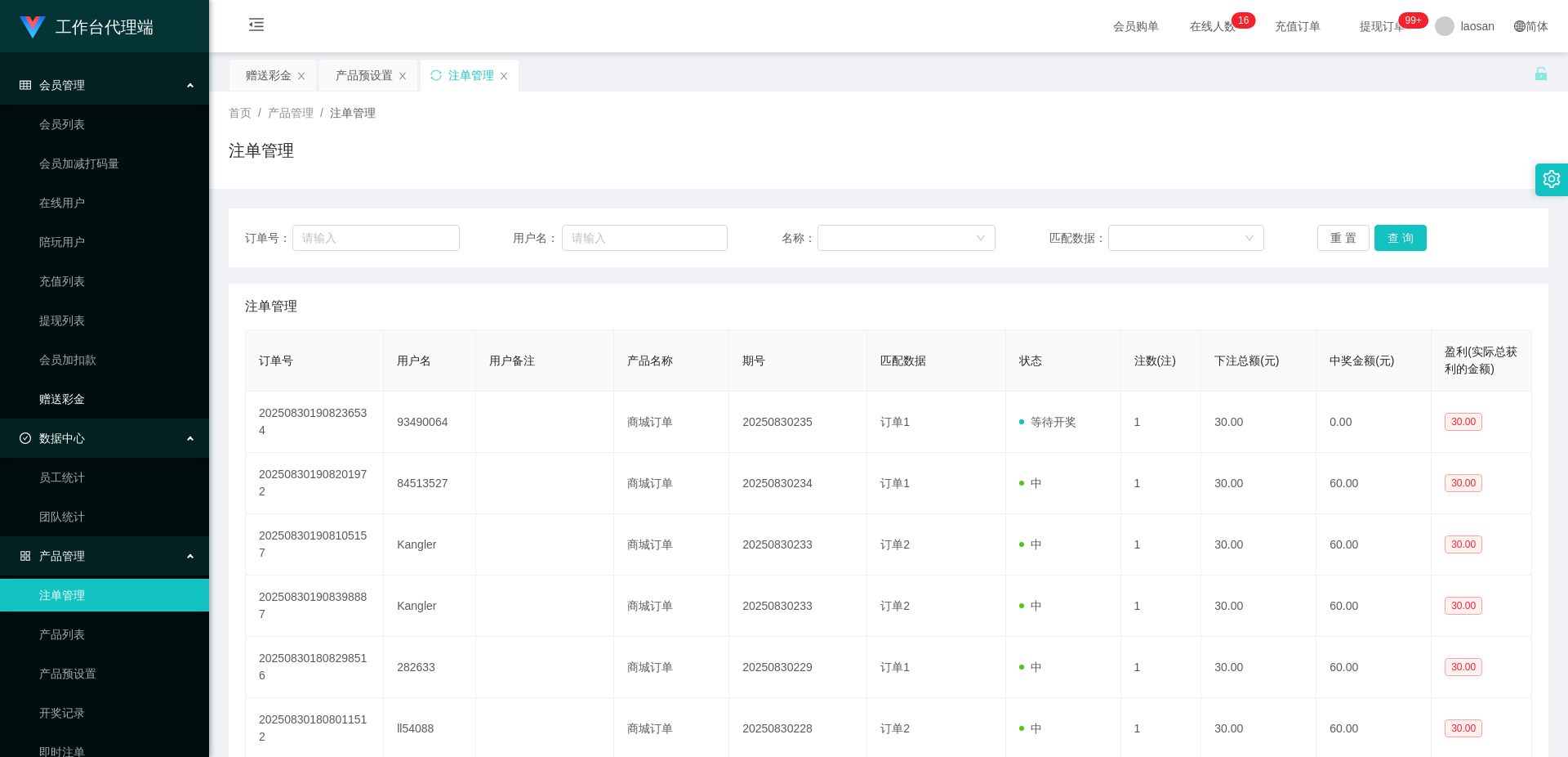
click at [102, 224] on link "赠送彩金" at bounding box center [117, 399] width 157 height 33
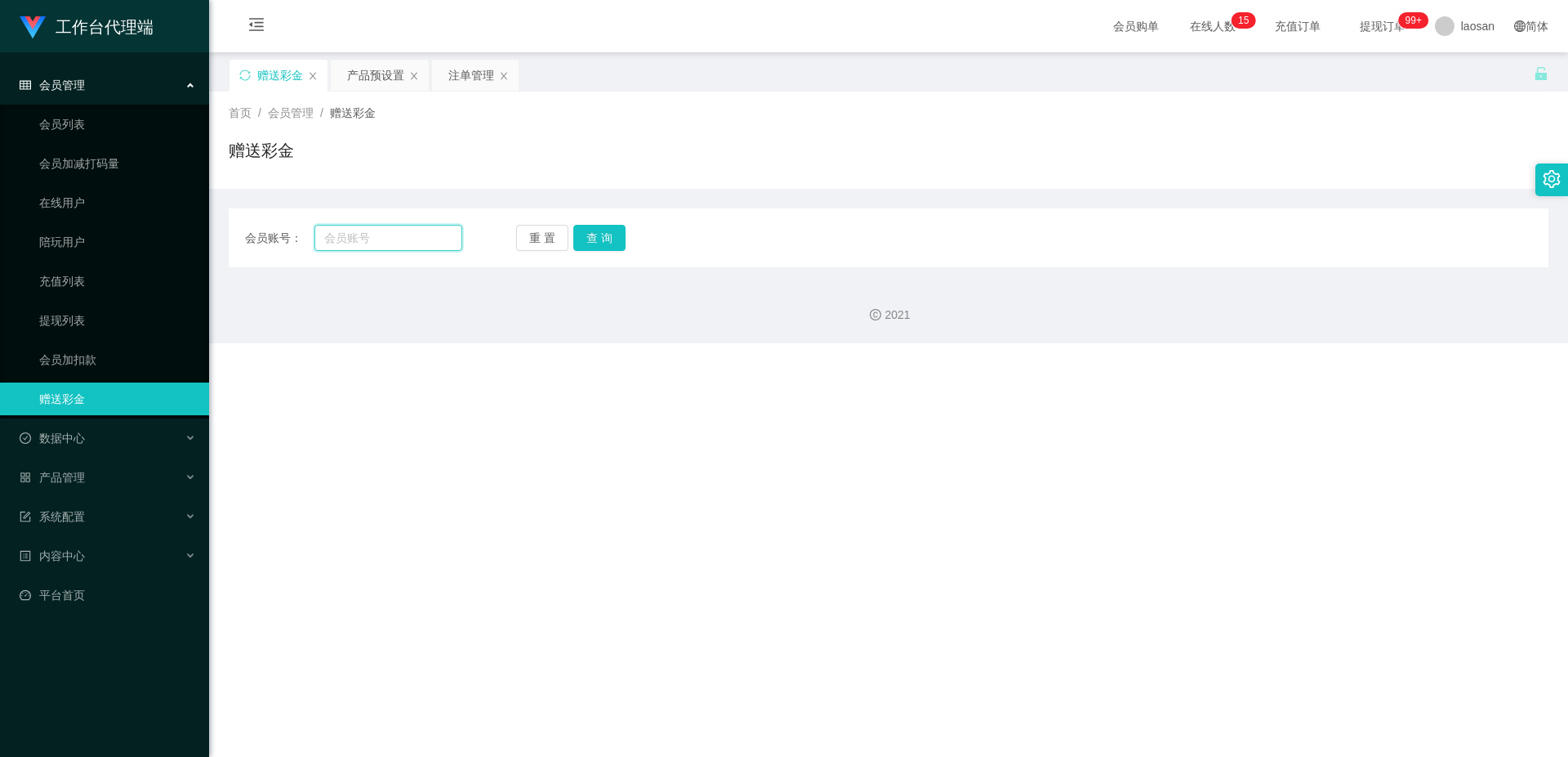
click at [405, 224] on input "text" at bounding box center [388, 238] width 148 height 26
paste input "93490064"
type input "93490064"
click at [558, 224] on button "查 询" at bounding box center [599, 238] width 52 height 26
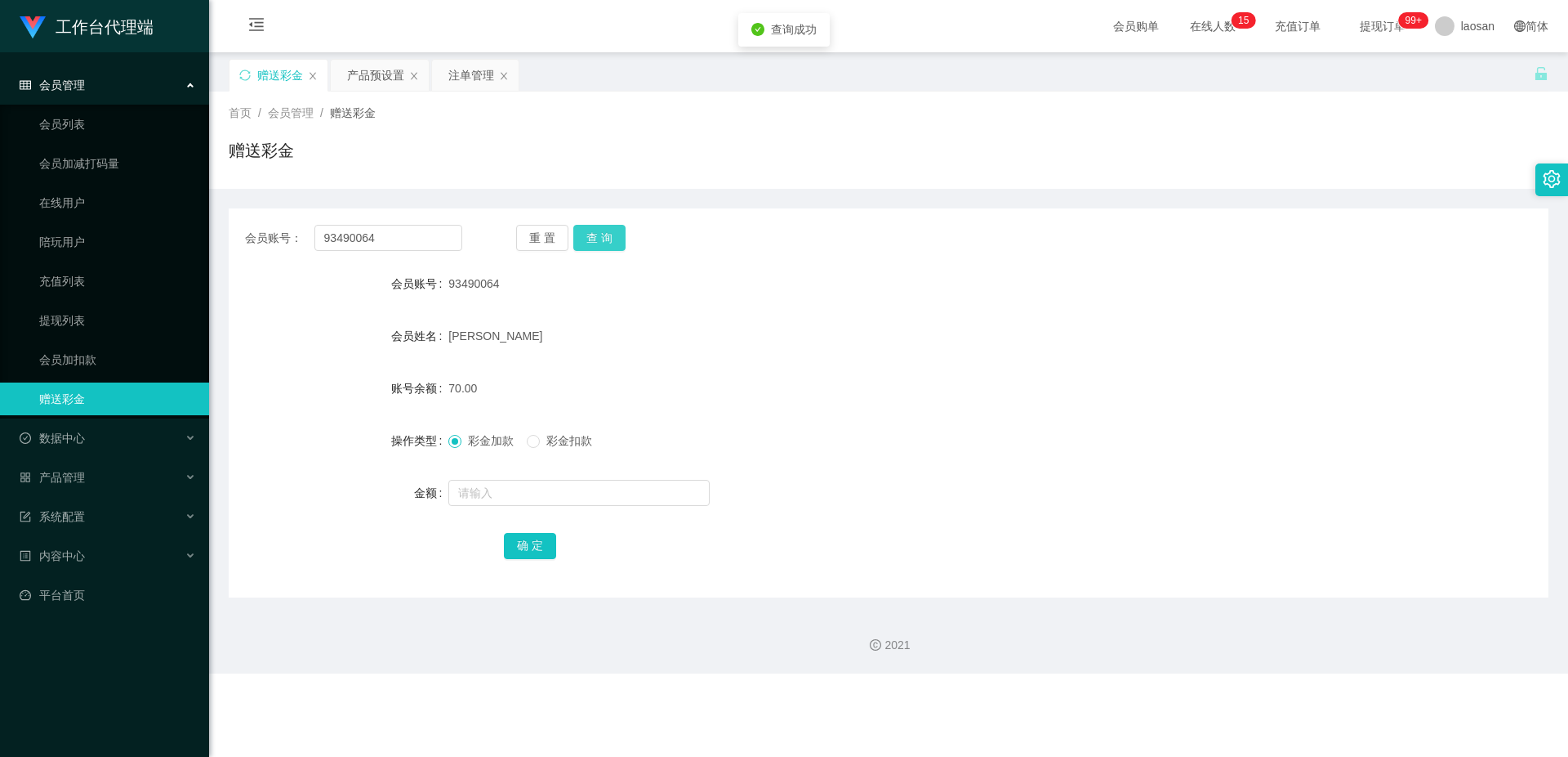
click at [558, 224] on button "查 询" at bounding box center [599, 238] width 52 height 26
click at [558, 224] on button "查 询" at bounding box center [608, 238] width 70 height 26
drag, startPoint x: 620, startPoint y: 234, endPoint x: 631, endPoint y: 225, distance: 14.2
click at [558, 224] on button "查 询" at bounding box center [599, 238] width 52 height 26
click at [558, 224] on form "会员账号 93490064 会员姓名 [PERSON_NAME] 账号余额 70.00 操作类型 彩金加款 彩金扣款 金额 确 定" at bounding box center [889, 414] width 1320 height 294
